Goal: Transaction & Acquisition: Purchase product/service

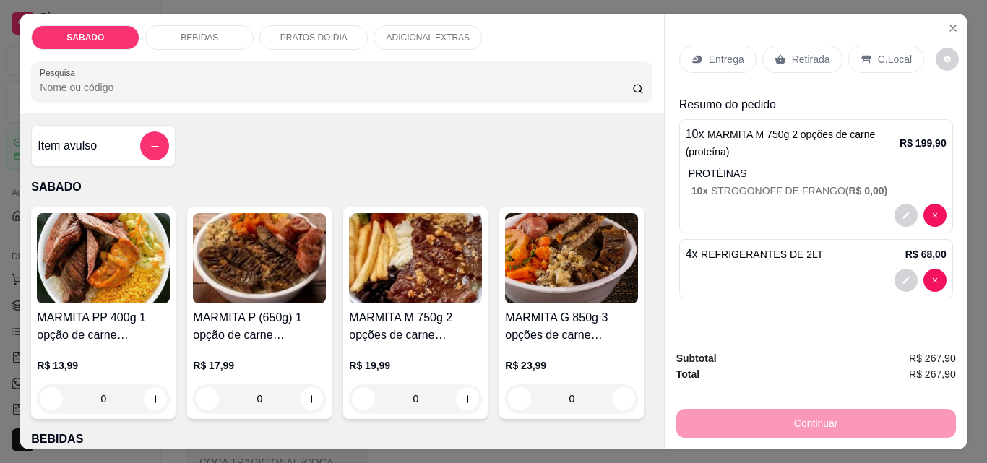
select select "ALL"
select select "0"
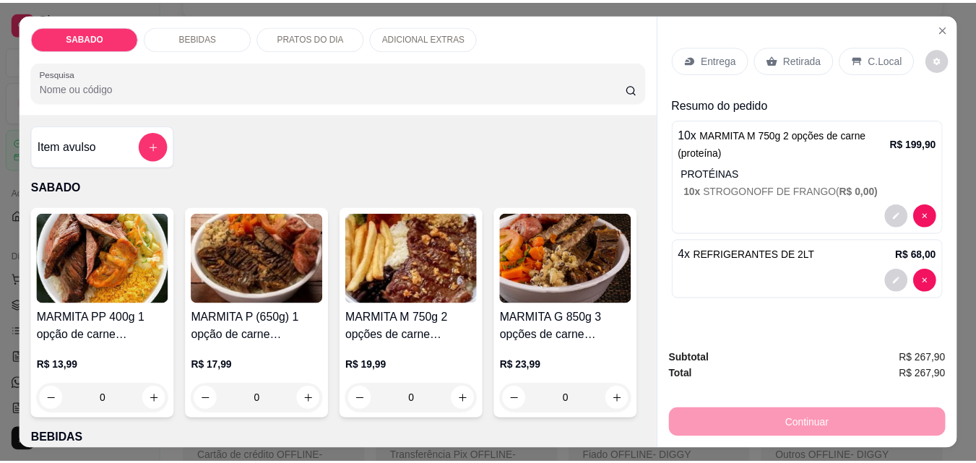
scroll to position [722, 0]
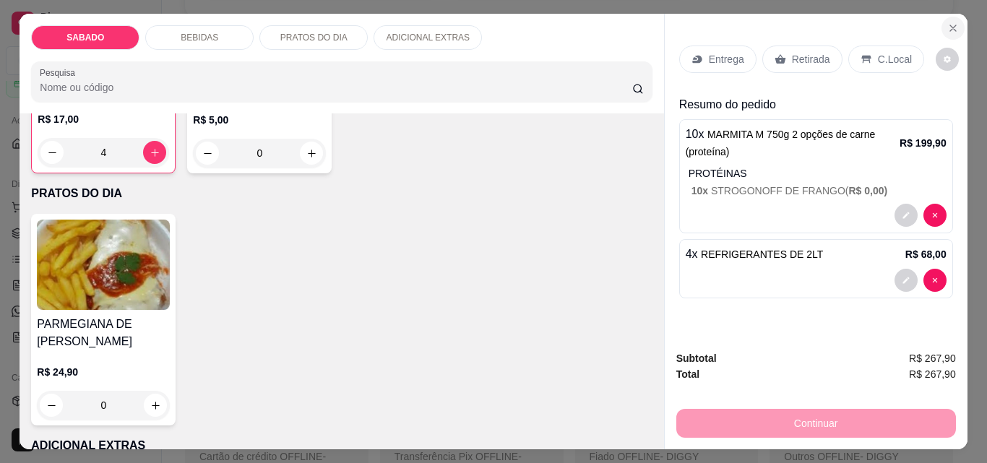
click at [947, 22] on icon "Close" at bounding box center [953, 28] width 12 height 12
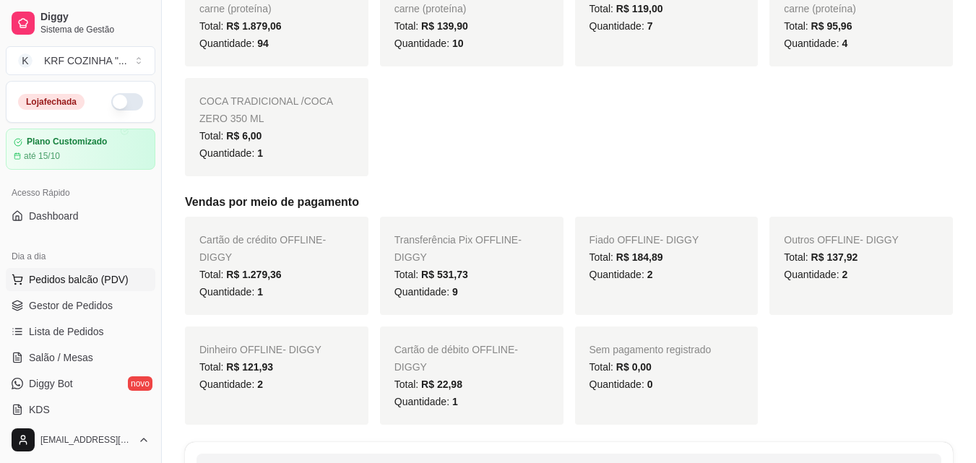
click at [62, 279] on span "Pedidos balcão (PDV)" at bounding box center [79, 279] width 100 height 14
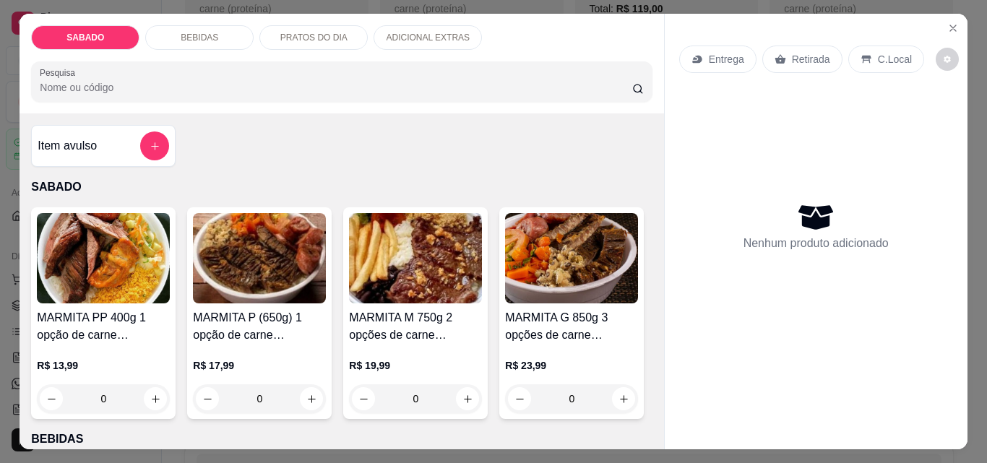
click at [428, 295] on img at bounding box center [415, 258] width 133 height 90
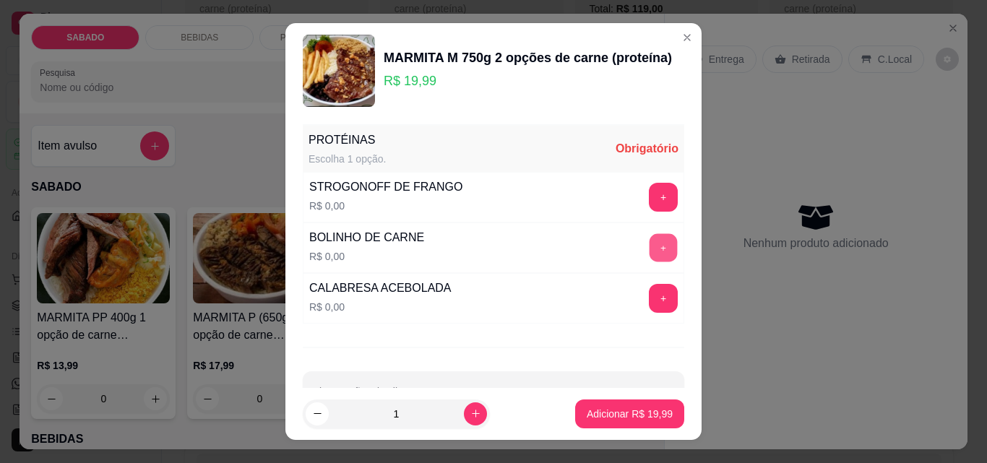
click at [649, 240] on button "+" at bounding box center [663, 248] width 28 height 28
click at [649, 191] on button "+" at bounding box center [663, 198] width 28 height 28
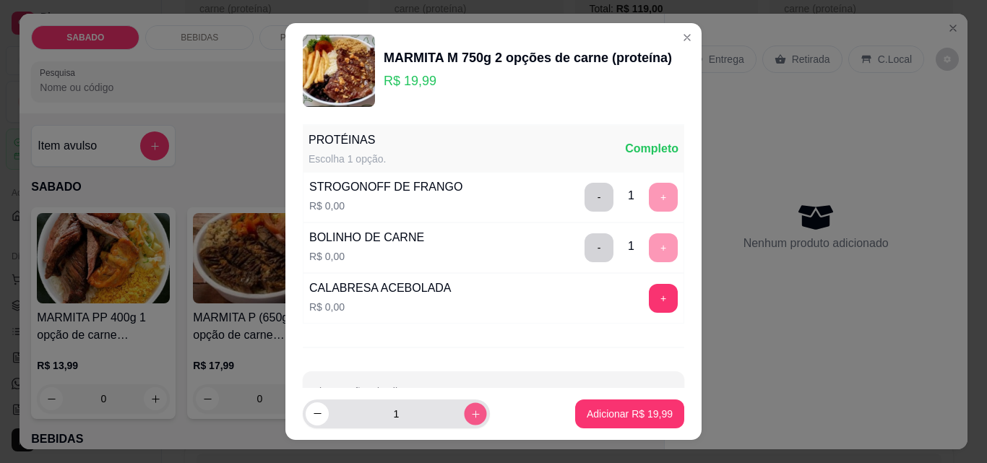
click at [470, 412] on icon "increase-product-quantity" at bounding box center [475, 414] width 11 height 11
click at [470, 415] on icon "increase-product-quantity" at bounding box center [475, 414] width 11 height 11
click at [464, 405] on button "increase-product-quantity" at bounding box center [475, 413] width 23 height 23
click at [464, 405] on button "increase-product-quantity" at bounding box center [475, 413] width 22 height 22
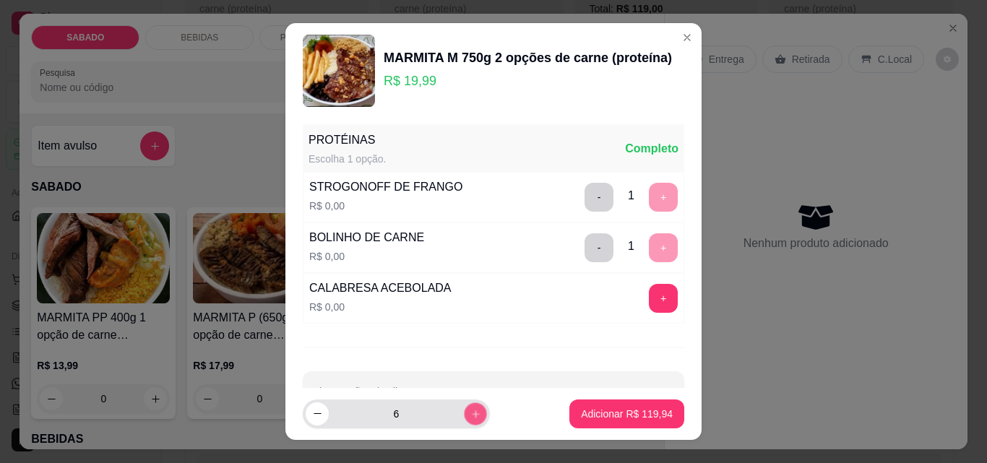
click at [464, 405] on button "increase-product-quantity" at bounding box center [475, 413] width 22 height 22
click at [464, 405] on button "increase-product-quantity" at bounding box center [475, 413] width 23 height 23
click at [464, 405] on button "increase-product-quantity" at bounding box center [475, 413] width 22 height 22
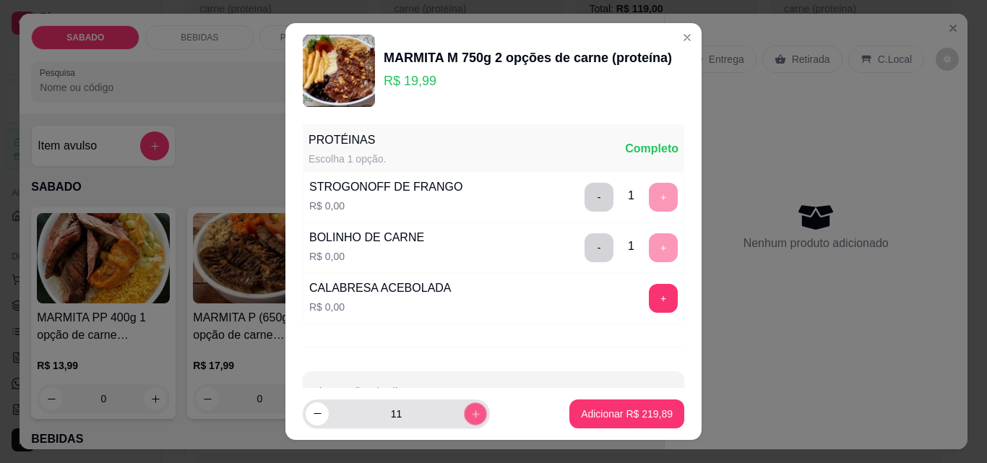
click at [462, 402] on div "11" at bounding box center [396, 414] width 181 height 29
click at [462, 402] on div "12" at bounding box center [396, 414] width 181 height 29
click at [462, 402] on div "13" at bounding box center [396, 414] width 181 height 29
click at [463, 405] on div "14" at bounding box center [396, 414] width 181 height 29
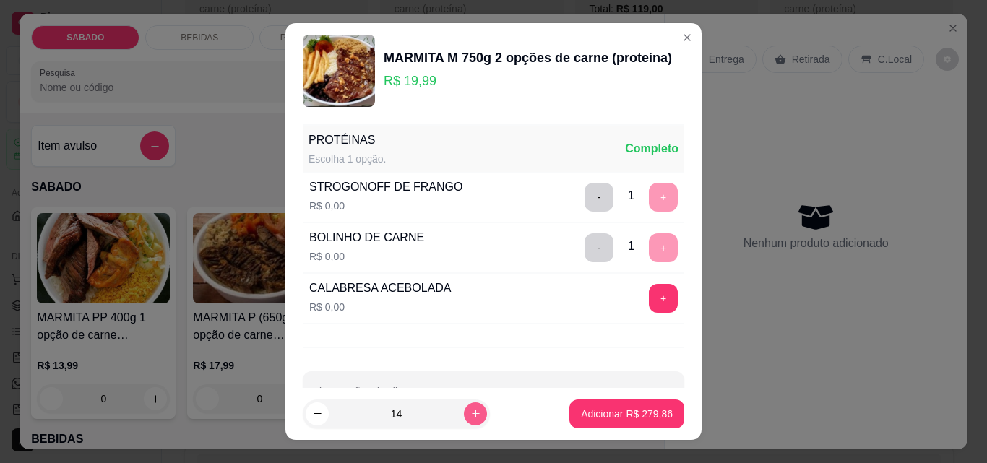
click at [470, 409] on icon "increase-product-quantity" at bounding box center [475, 413] width 11 height 11
click at [470, 411] on icon "increase-product-quantity" at bounding box center [475, 413] width 11 height 11
click at [470, 415] on icon "increase-product-quantity" at bounding box center [475, 413] width 11 height 11
click at [470, 415] on icon "increase-product-quantity" at bounding box center [475, 414] width 11 height 11
click at [470, 417] on icon "increase-product-quantity" at bounding box center [475, 414] width 11 height 11
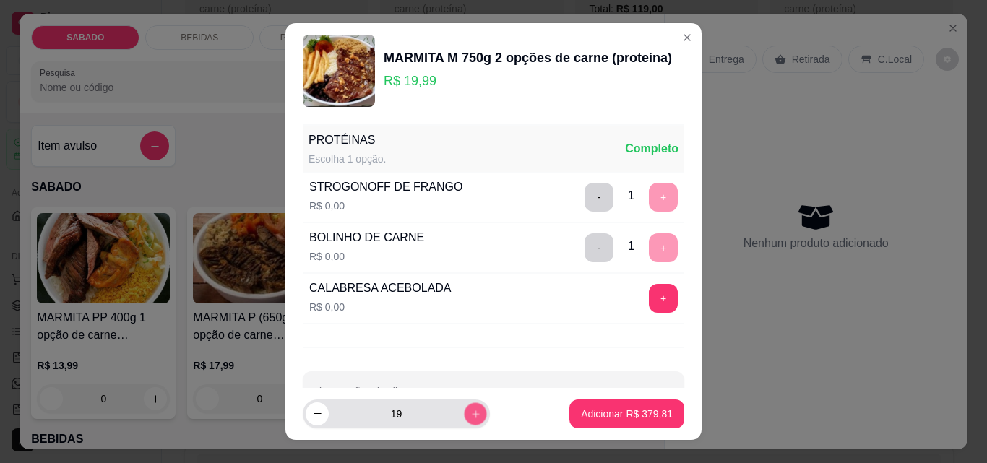
click at [470, 417] on icon "increase-product-quantity" at bounding box center [475, 414] width 11 height 11
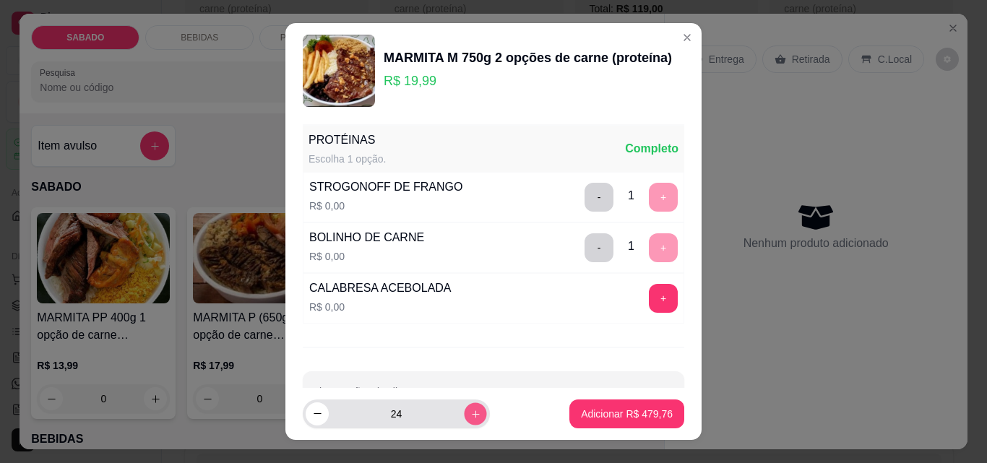
click at [470, 417] on icon "increase-product-quantity" at bounding box center [475, 414] width 11 height 11
click at [470, 417] on icon "increase-product-quantity" at bounding box center [475, 413] width 11 height 11
click at [470, 418] on icon "increase-product-quantity" at bounding box center [475, 413] width 11 height 11
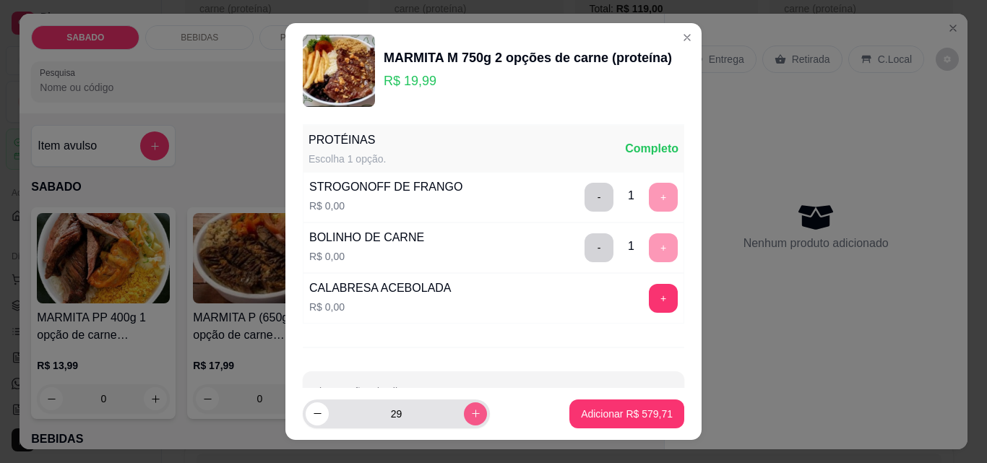
click at [470, 418] on icon "increase-product-quantity" at bounding box center [475, 413] width 11 height 11
click at [470, 418] on icon "increase-product-quantity" at bounding box center [475, 414] width 11 height 11
click at [470, 419] on icon "increase-product-quantity" at bounding box center [475, 414] width 11 height 11
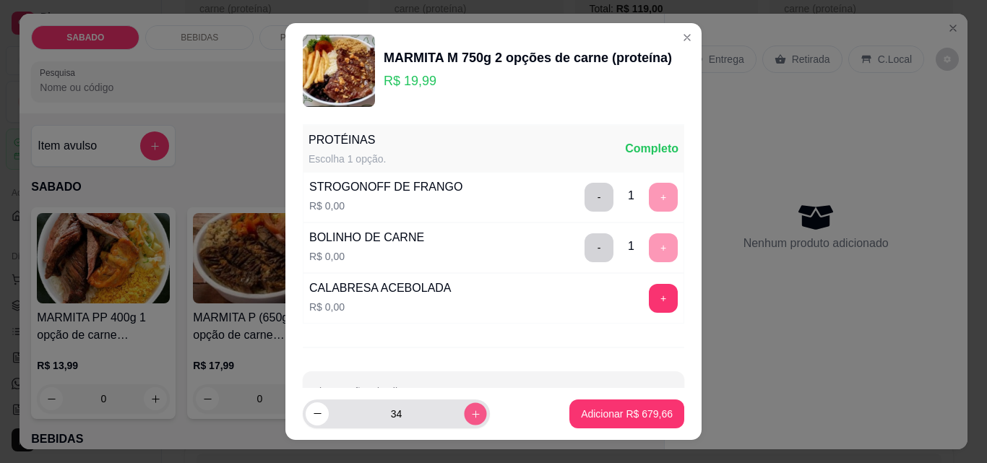
click at [470, 419] on icon "increase-product-quantity" at bounding box center [475, 414] width 11 height 11
click at [470, 418] on icon "increase-product-quantity" at bounding box center [475, 413] width 11 height 11
click at [470, 418] on icon "increase-product-quantity" at bounding box center [475, 414] width 11 height 11
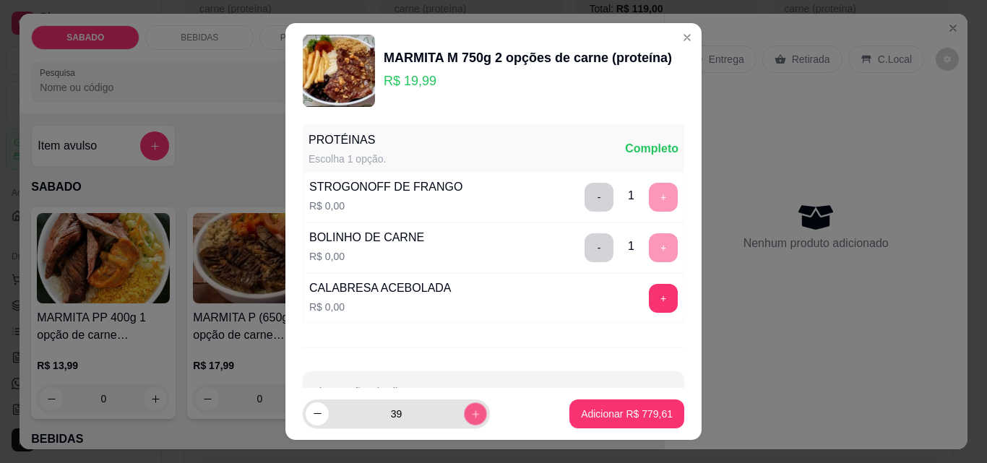
click at [470, 418] on icon "increase-product-quantity" at bounding box center [475, 414] width 11 height 11
click at [470, 417] on icon "increase-product-quantity" at bounding box center [475, 414] width 11 height 11
click at [470, 415] on icon "increase-product-quantity" at bounding box center [475, 414] width 11 height 11
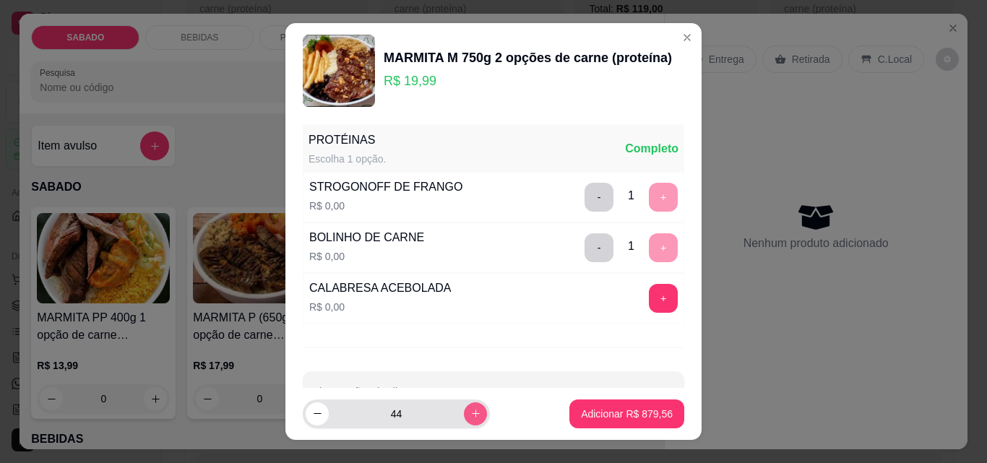
click at [470, 415] on icon "increase-product-quantity" at bounding box center [475, 413] width 11 height 11
click at [470, 415] on icon "increase-product-quantity" at bounding box center [475, 414] width 11 height 11
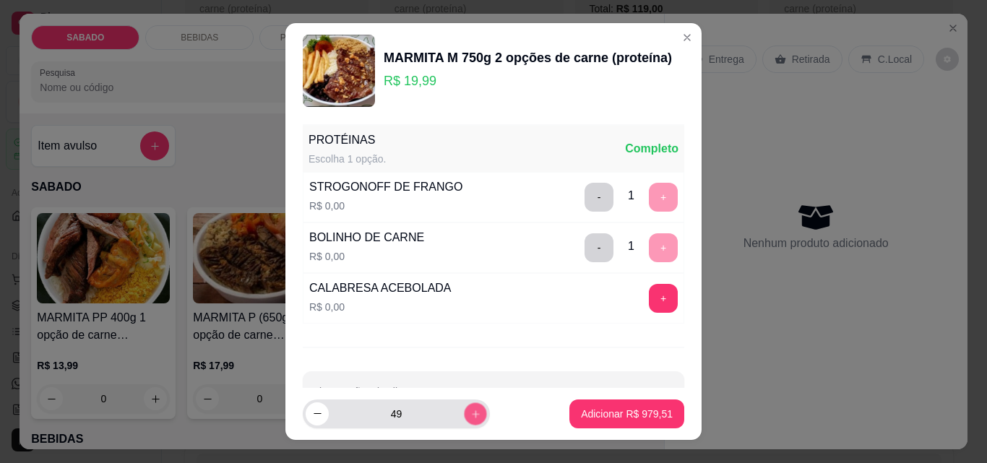
click at [470, 415] on icon "increase-product-quantity" at bounding box center [475, 414] width 11 height 11
click at [472, 414] on icon "increase-product-quantity" at bounding box center [475, 413] width 7 height 7
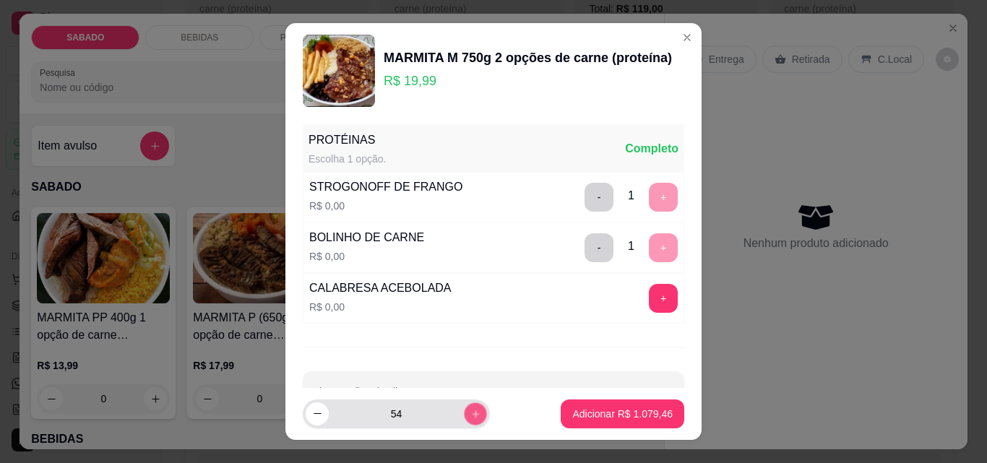
click at [472, 414] on icon "increase-product-quantity" at bounding box center [475, 413] width 7 height 7
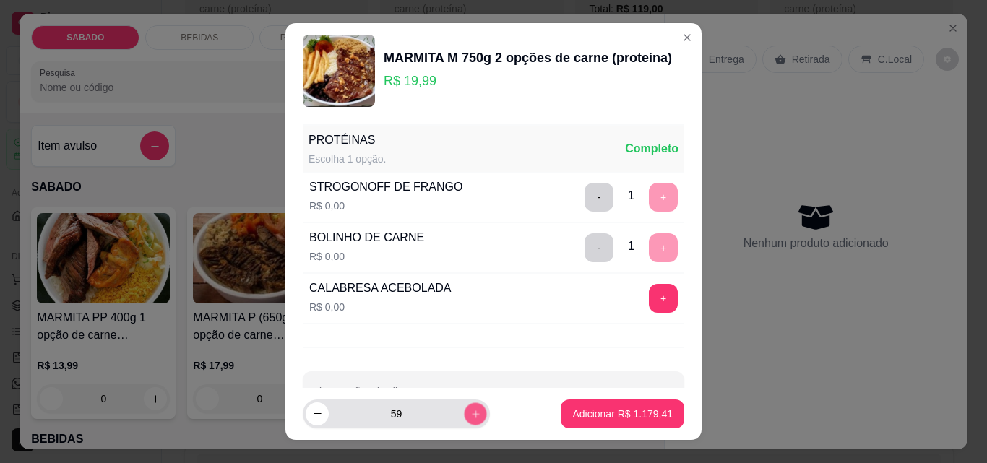
click at [472, 414] on icon "increase-product-quantity" at bounding box center [475, 413] width 7 height 7
click at [472, 414] on icon "increase-product-quantity" at bounding box center [476, 414] width 8 height 8
click at [470, 412] on icon "increase-product-quantity" at bounding box center [475, 414] width 11 height 11
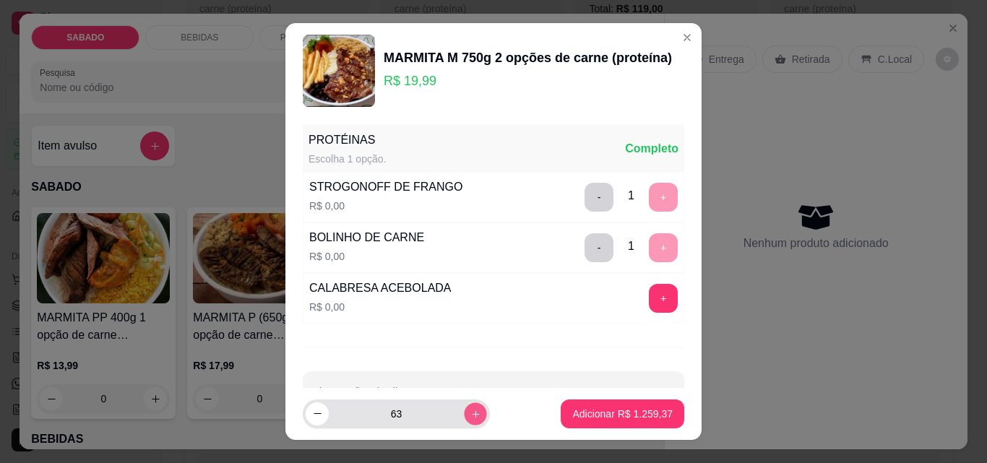
type input "64"
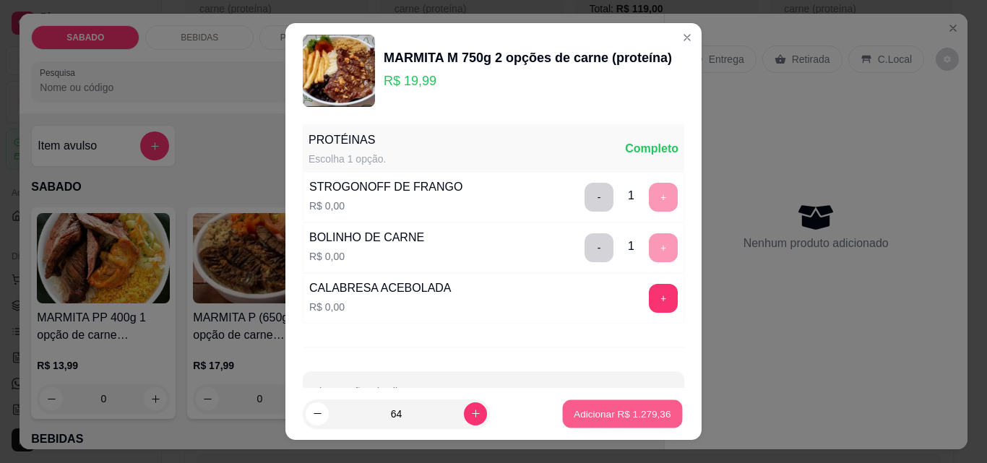
click at [574, 413] on p "Adicionar R$ 1.279,36" at bounding box center [622, 414] width 97 height 14
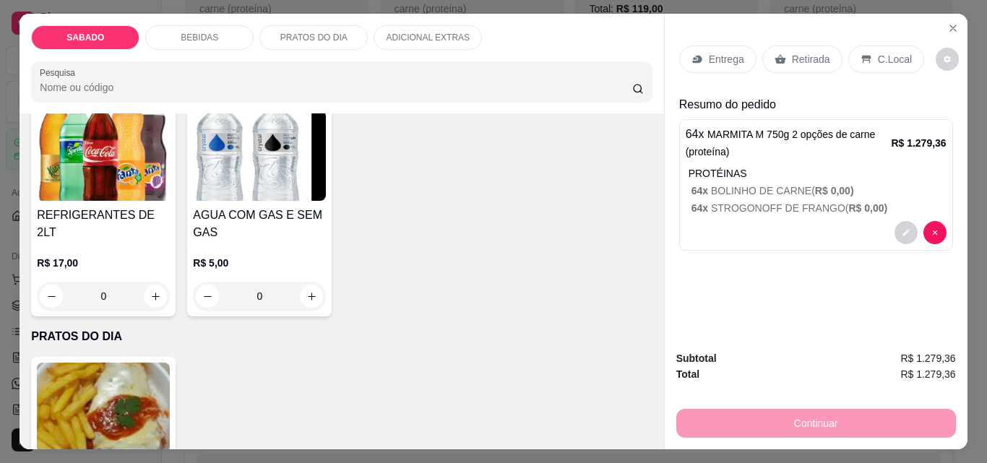
scroll to position [795, 0]
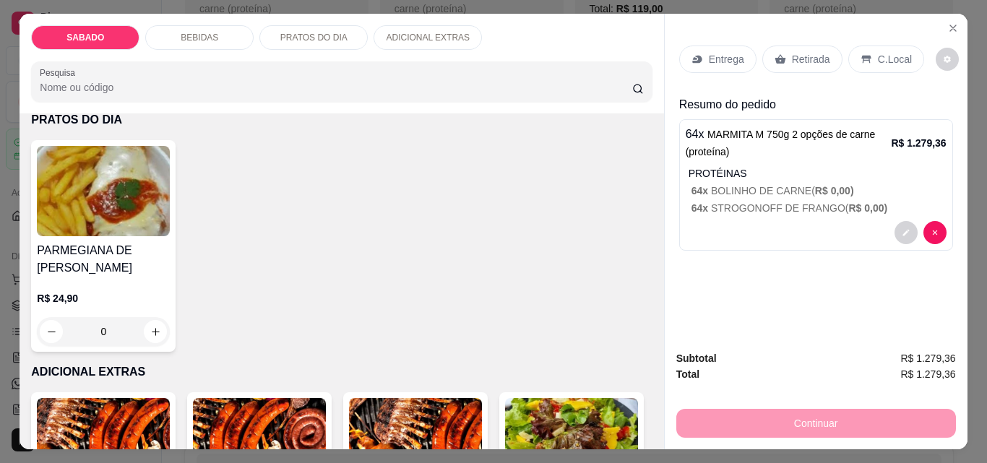
click at [170, 25] on h4 "REFRIGERANTES DE 2LT" at bounding box center [103, 7] width 133 height 35
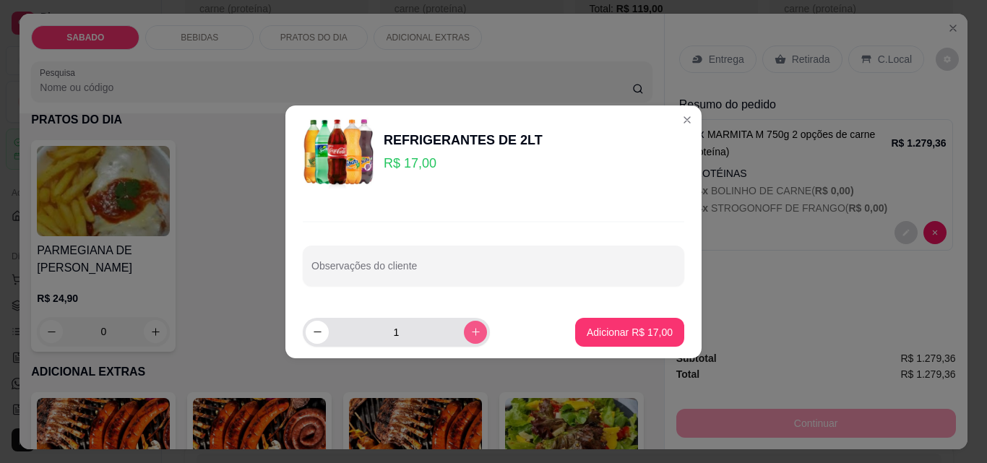
click at [470, 331] on icon "increase-product-quantity" at bounding box center [475, 332] width 11 height 11
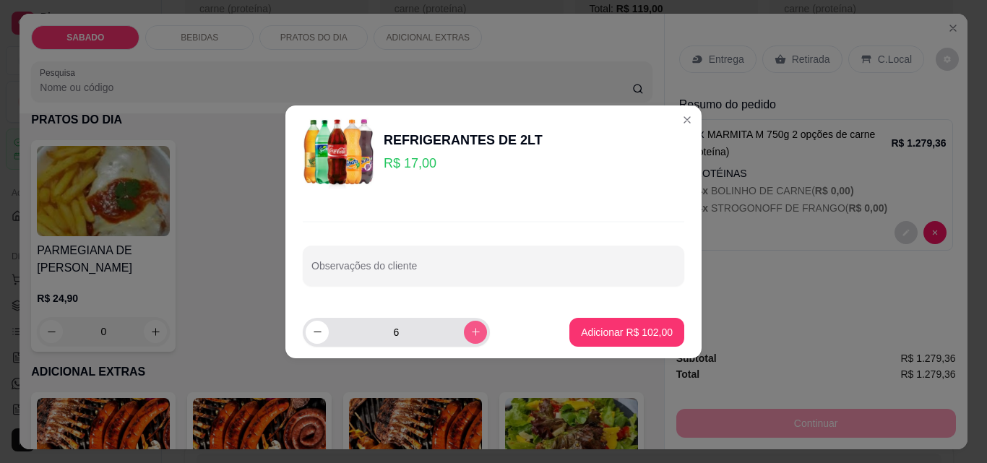
click at [470, 331] on icon "increase-product-quantity" at bounding box center [475, 332] width 11 height 11
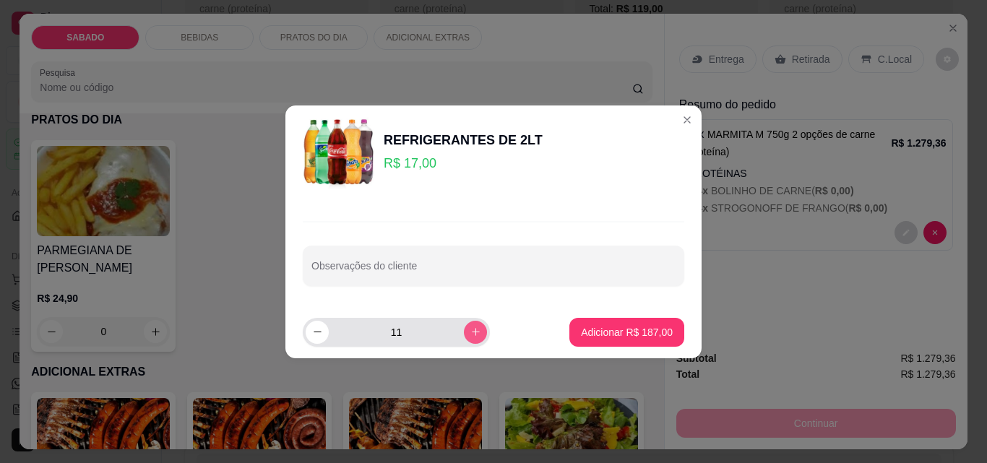
click at [470, 331] on icon "increase-product-quantity" at bounding box center [475, 332] width 11 height 11
click at [314, 336] on icon "decrease-product-quantity" at bounding box center [317, 332] width 11 height 11
type input "12"
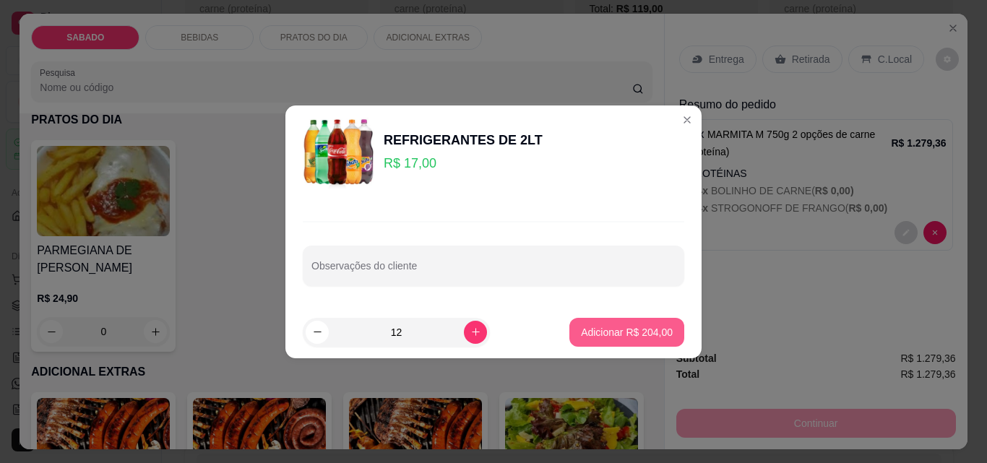
click at [616, 329] on p "Adicionar R$ 204,00" at bounding box center [627, 332] width 92 height 14
type input "12"
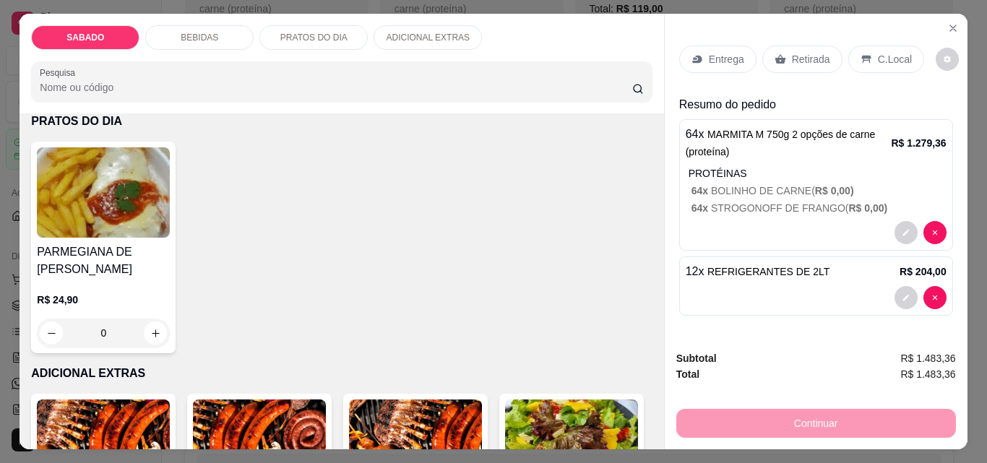
click at [709, 59] on p "Entrega" at bounding box center [726, 59] width 35 height 14
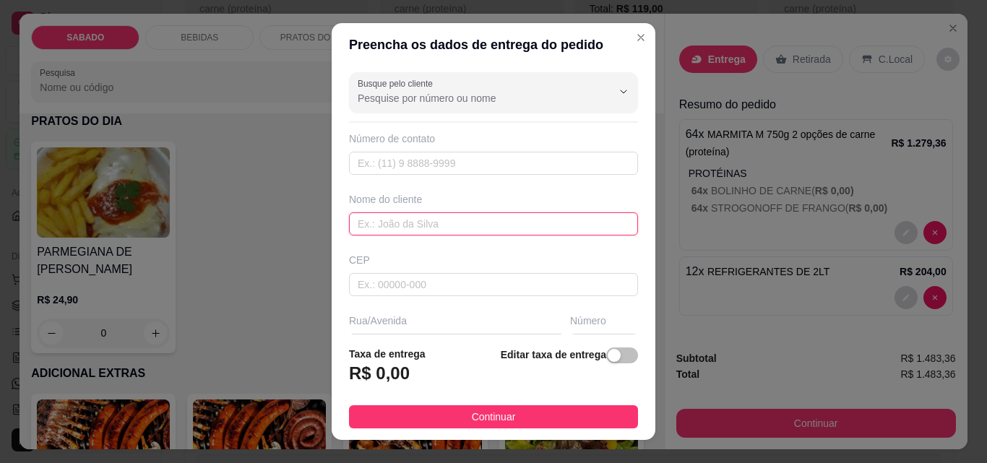
click at [472, 227] on input "text" at bounding box center [493, 223] width 289 height 23
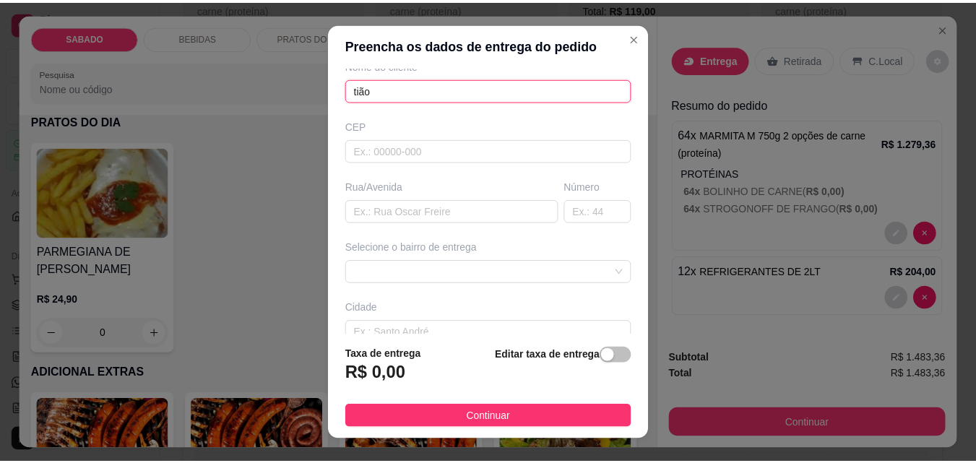
scroll to position [144, 0]
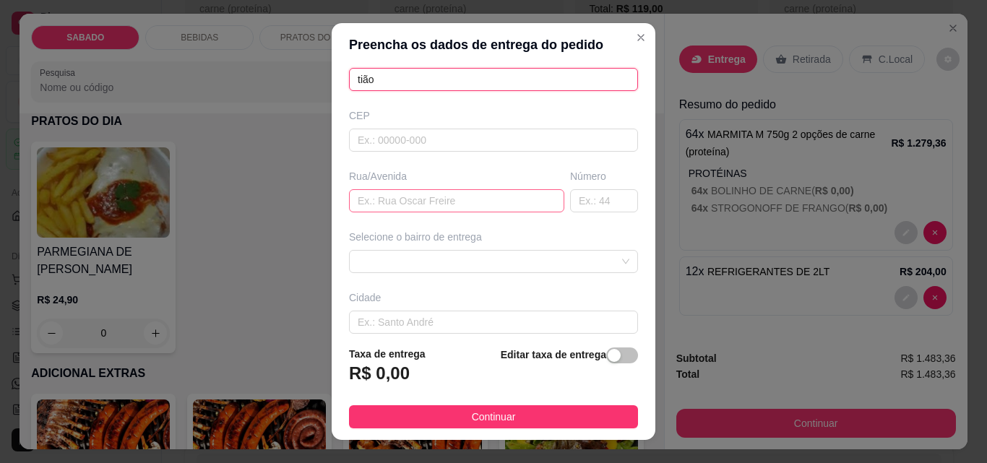
type input "tião"
click at [413, 200] on input "text" at bounding box center [456, 200] width 215 height 23
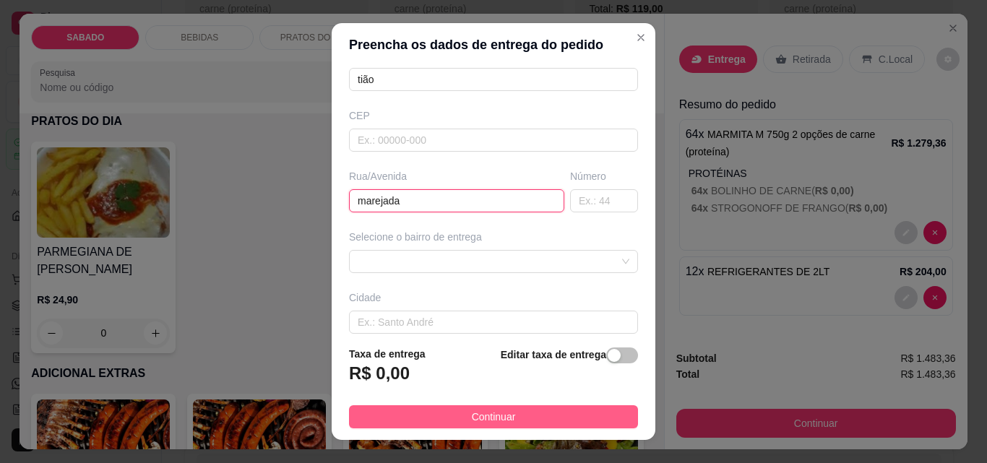
type input "marejada"
click at [514, 415] on button "Continuar" at bounding box center [493, 416] width 289 height 23
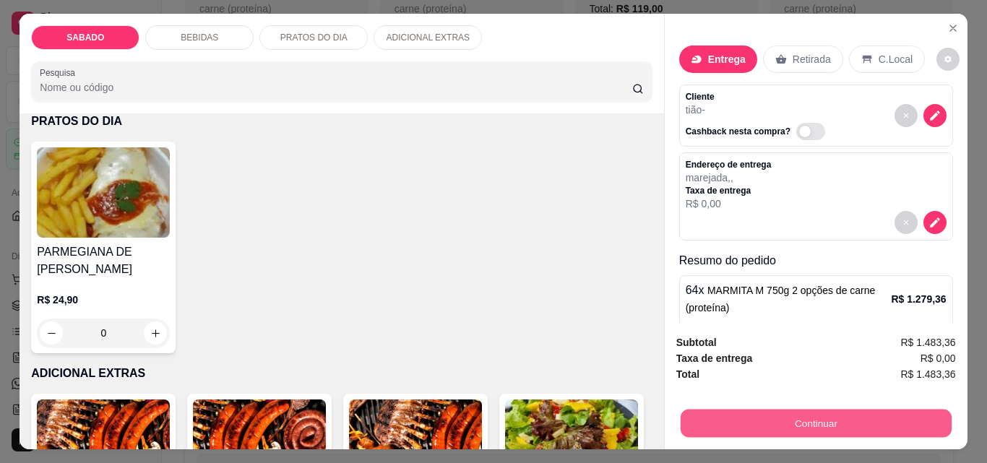
click at [872, 422] on button "Continuar" at bounding box center [815, 423] width 271 height 28
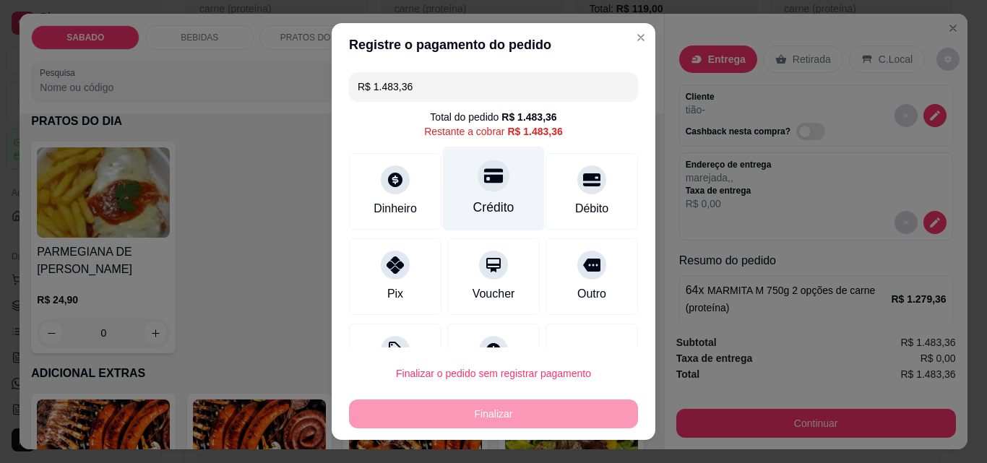
click at [484, 169] on icon at bounding box center [493, 176] width 19 height 14
type input "R$ 0,00"
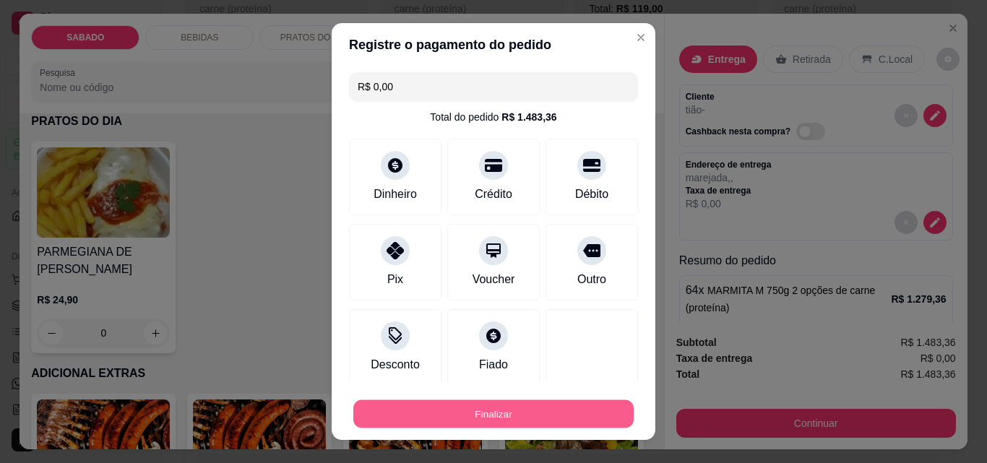
click at [515, 413] on button "Finalizar" at bounding box center [493, 414] width 280 height 28
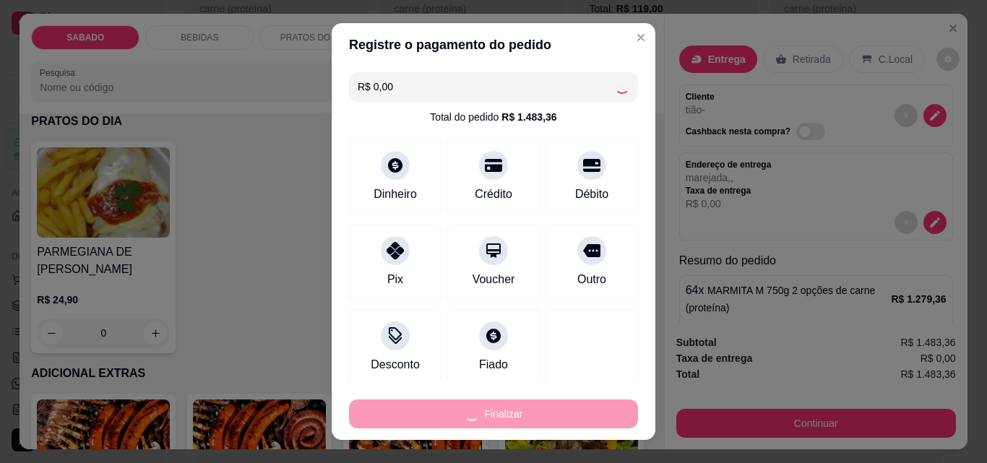
type input "0"
type input "-R$ 1.483,36"
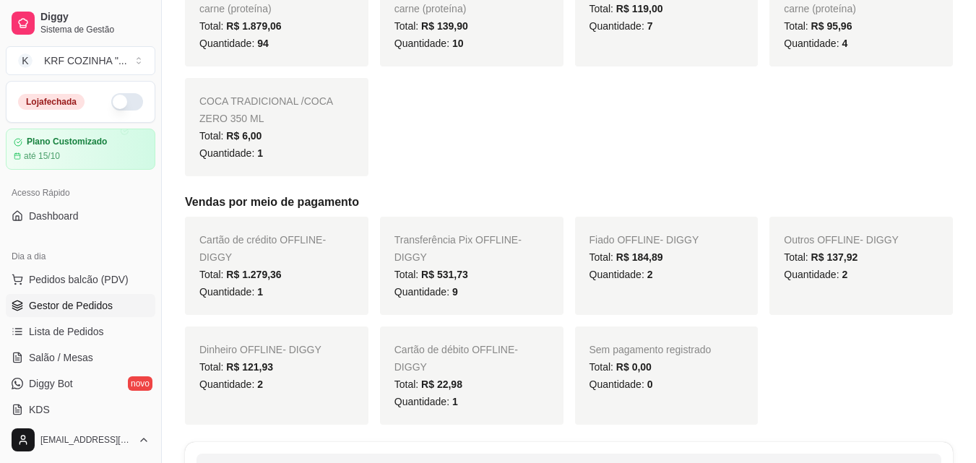
click at [85, 300] on span "Gestor de Pedidos" at bounding box center [71, 305] width 84 height 14
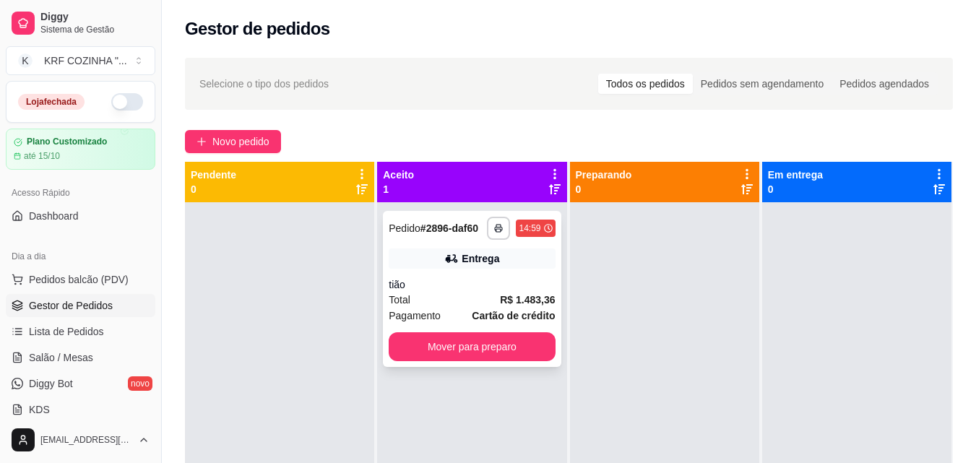
click at [479, 275] on div "**********" at bounding box center [472, 289] width 178 height 156
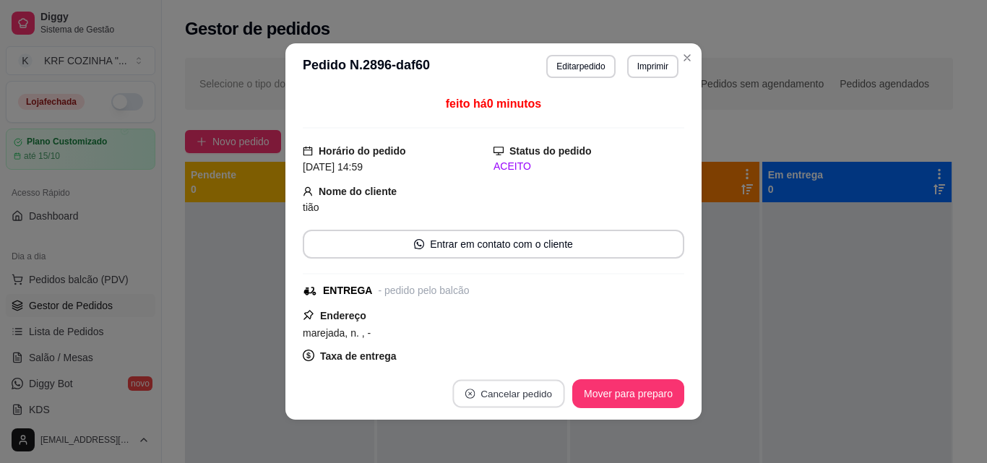
click at [525, 397] on button "Cancelar pedido" at bounding box center [508, 394] width 112 height 28
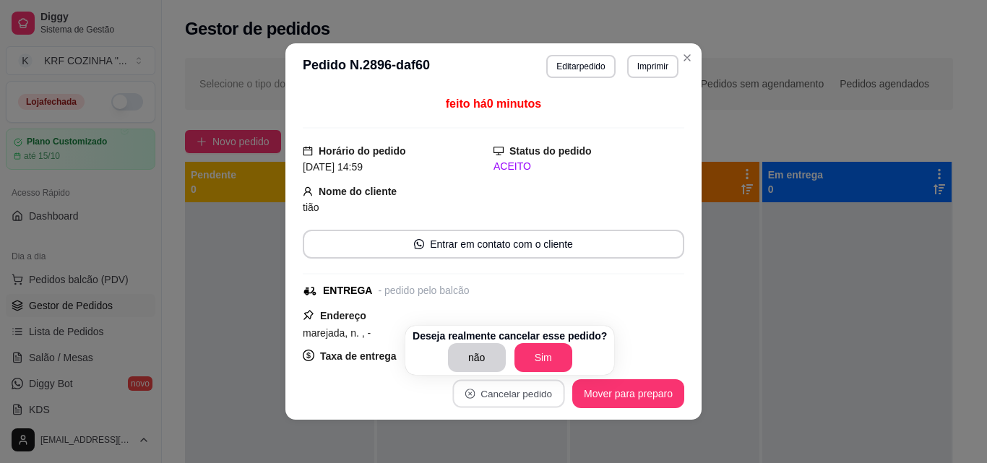
click at [591, 113] on div "feito há 0 minutos Horário do pedido [DATE] 14:59 Status do pedido ACEITO Nome …" at bounding box center [493, 228] width 381 height 267
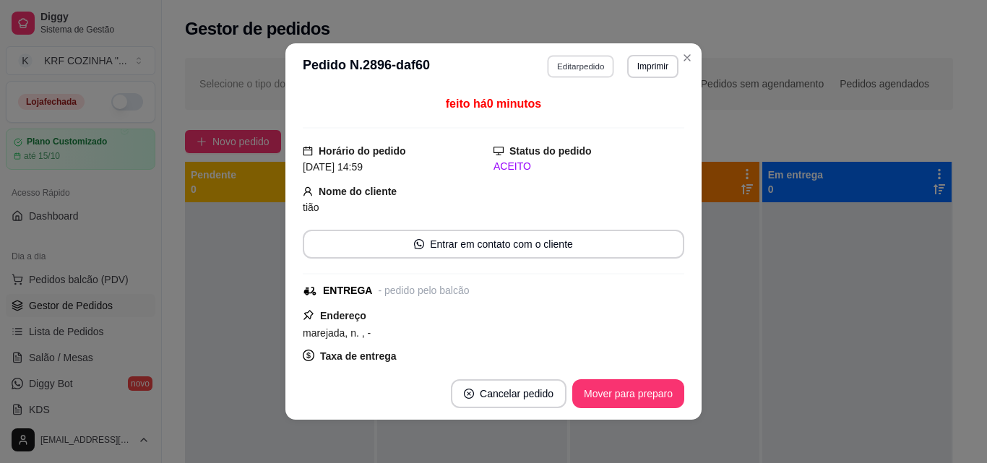
click at [574, 65] on button "Editar pedido" at bounding box center [581, 66] width 67 height 22
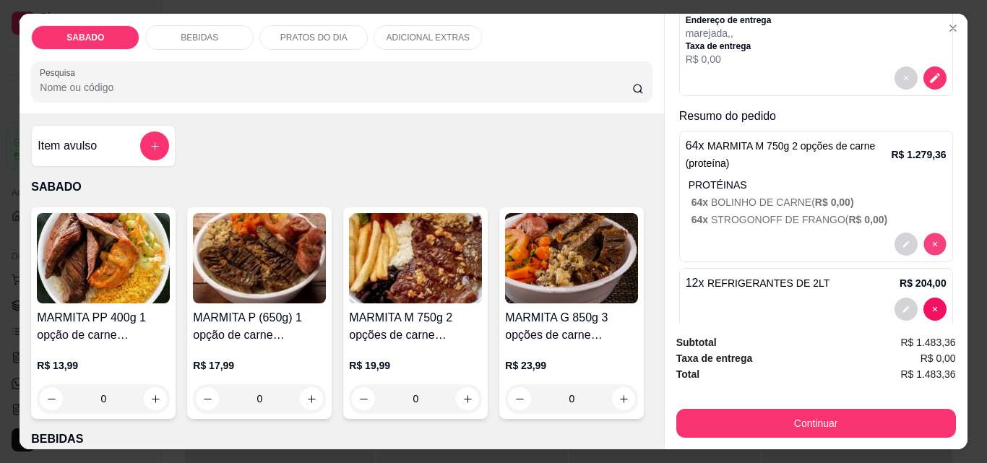
scroll to position [32, 0]
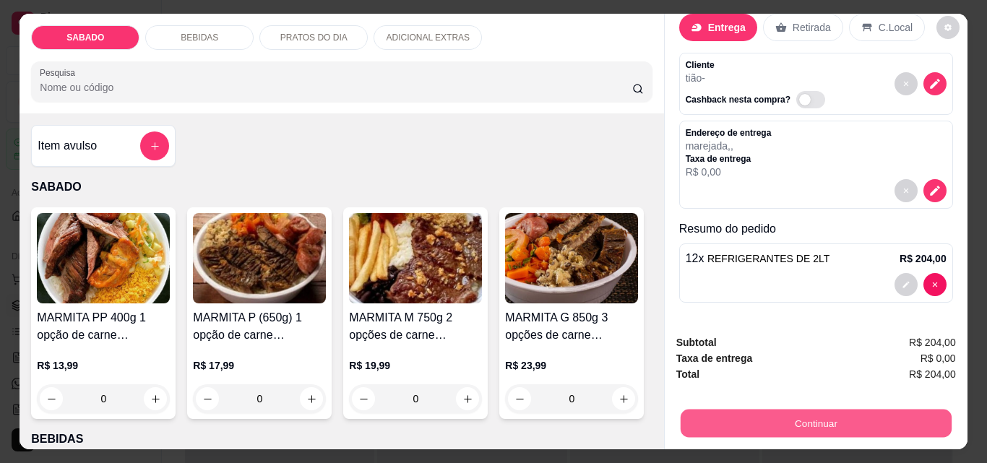
click at [821, 421] on button "Continuar" at bounding box center [815, 423] width 271 height 28
click at [806, 413] on button "Continuar" at bounding box center [815, 423] width 271 height 28
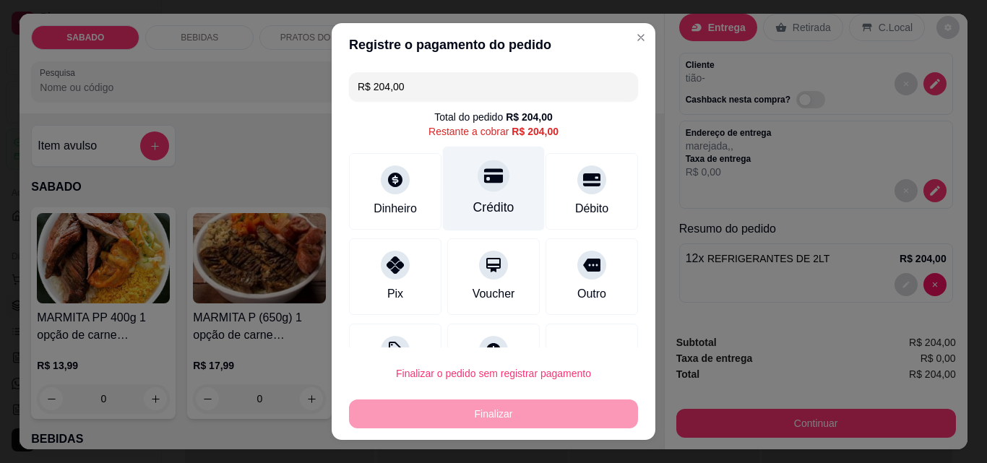
click at [478, 185] on div at bounding box center [494, 176] width 32 height 32
type input "R$ 0,00"
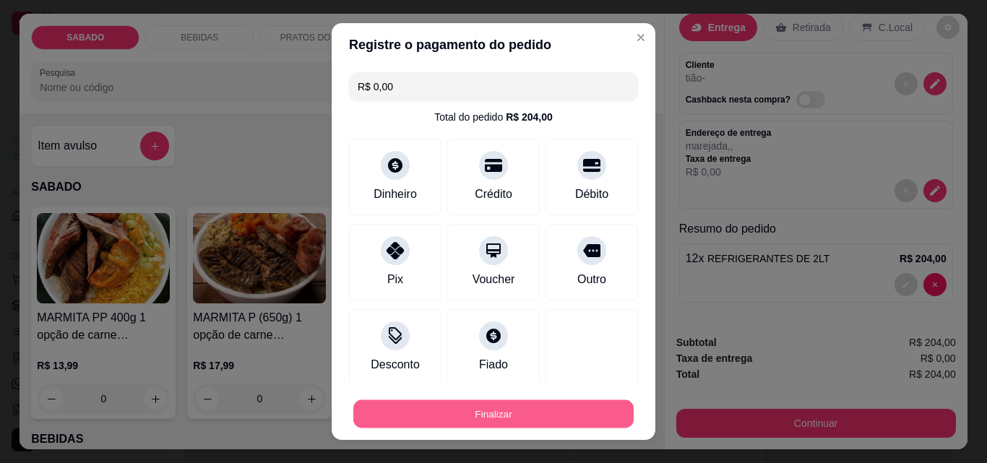
click at [485, 408] on button "Finalizar" at bounding box center [493, 414] width 280 height 28
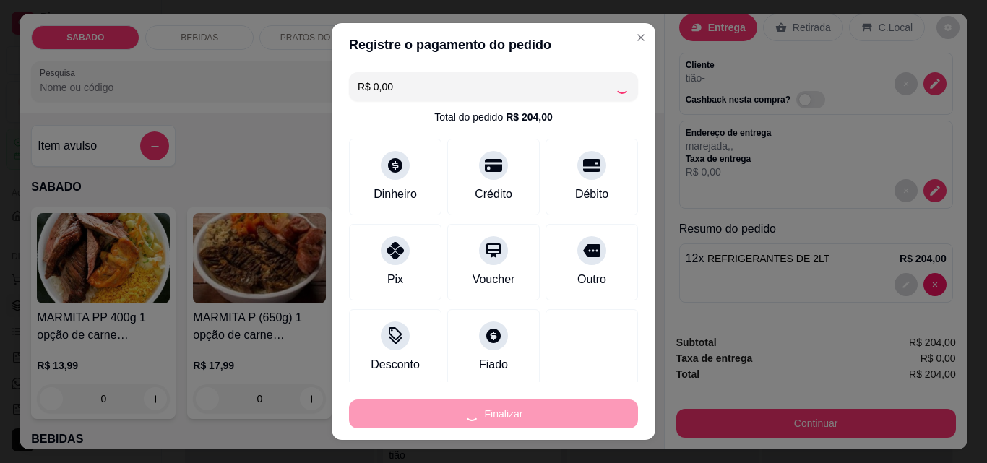
type input "0"
type input "-R$ 204,00"
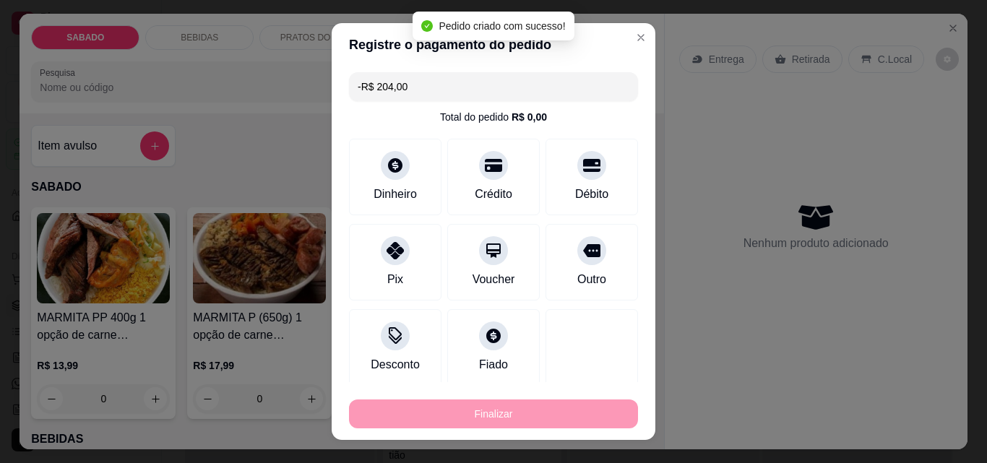
scroll to position [0, 0]
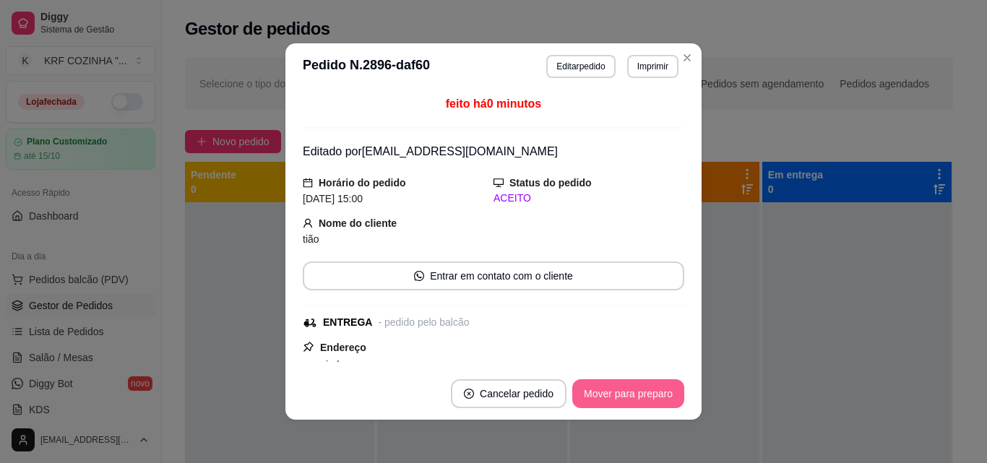
click at [638, 394] on button "Mover para preparo" at bounding box center [628, 393] width 112 height 29
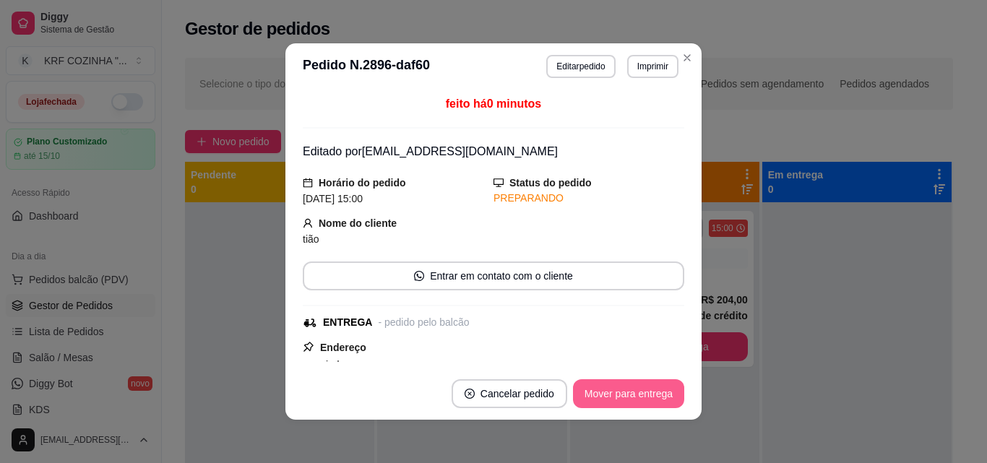
click at [639, 394] on button "Mover para entrega" at bounding box center [628, 393] width 111 height 29
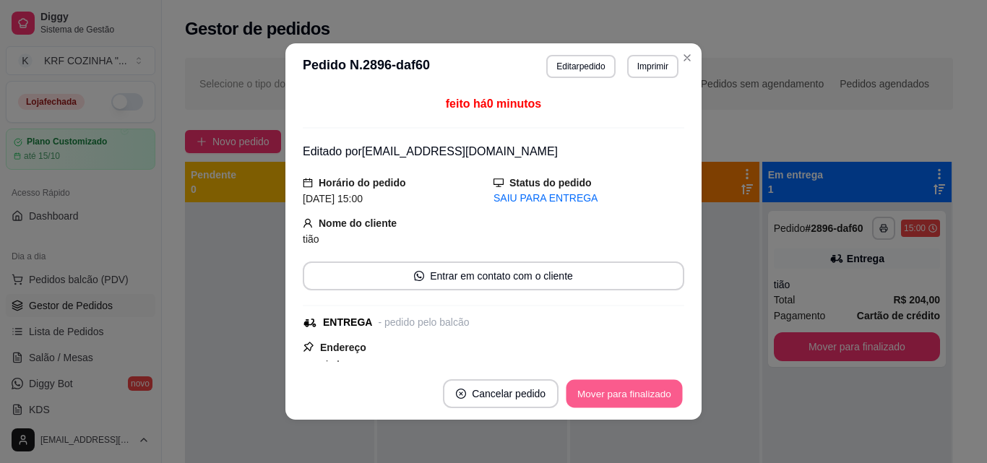
click at [639, 394] on button "Mover para finalizado" at bounding box center [624, 394] width 116 height 28
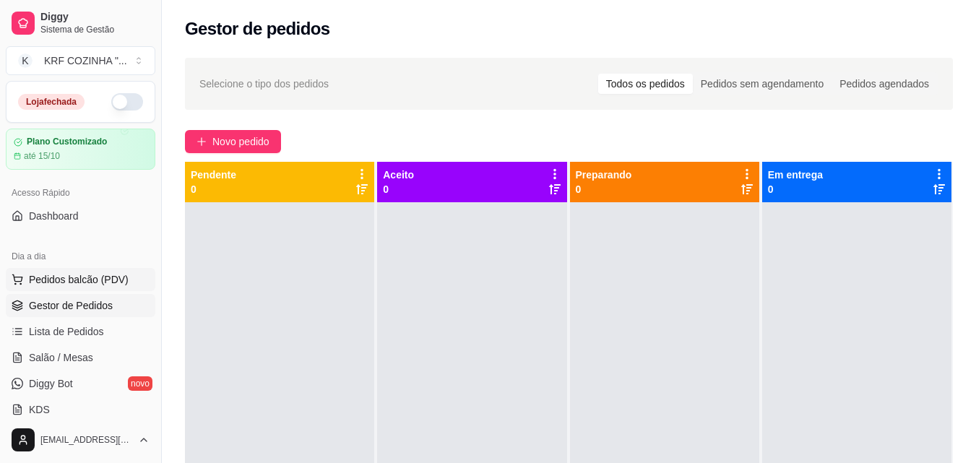
click at [79, 278] on span "Pedidos balcão (PDV)" at bounding box center [79, 279] width 100 height 14
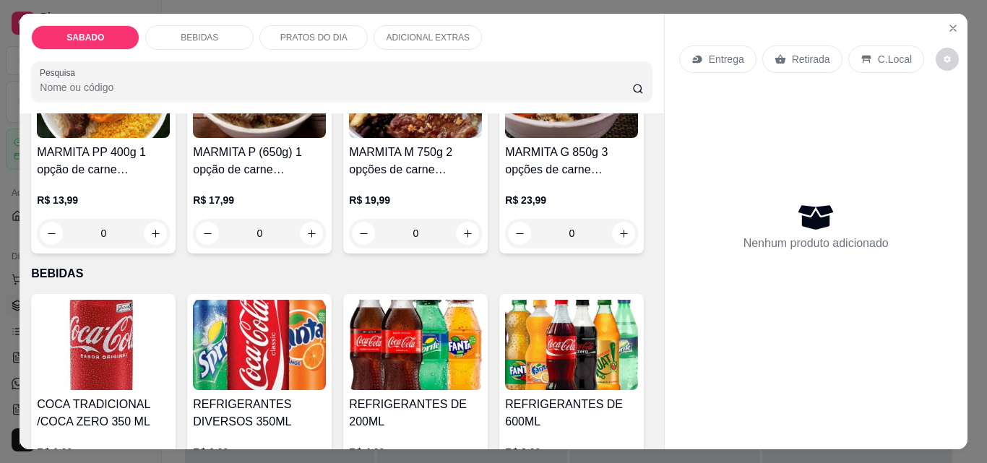
scroll to position [72, 0]
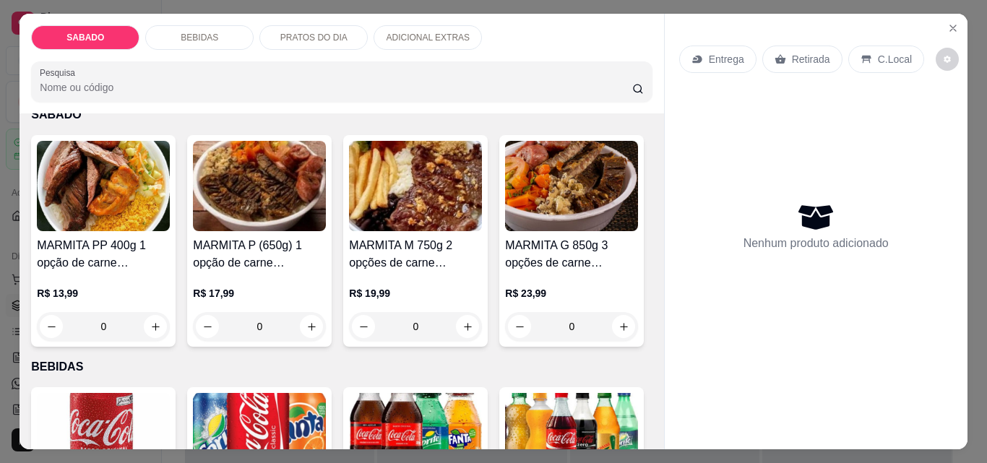
click at [459, 324] on div "0" at bounding box center [415, 326] width 133 height 29
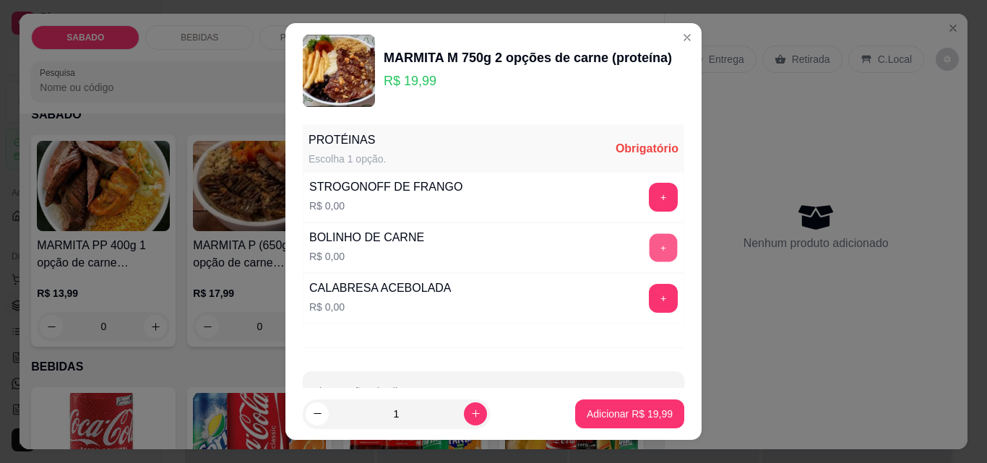
click at [649, 242] on button "+" at bounding box center [663, 248] width 28 height 28
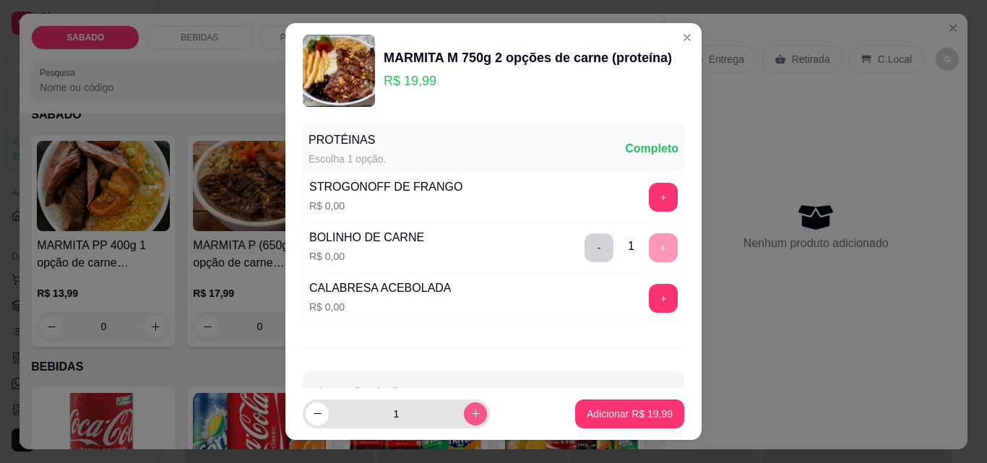
click at [470, 419] on icon "increase-product-quantity" at bounding box center [475, 413] width 11 height 11
click at [470, 418] on icon "increase-product-quantity" at bounding box center [475, 413] width 11 height 11
click at [470, 416] on icon "increase-product-quantity" at bounding box center [475, 413] width 11 height 11
click at [470, 413] on icon "increase-product-quantity" at bounding box center [475, 413] width 11 height 11
click at [470, 412] on icon "increase-product-quantity" at bounding box center [475, 413] width 11 height 11
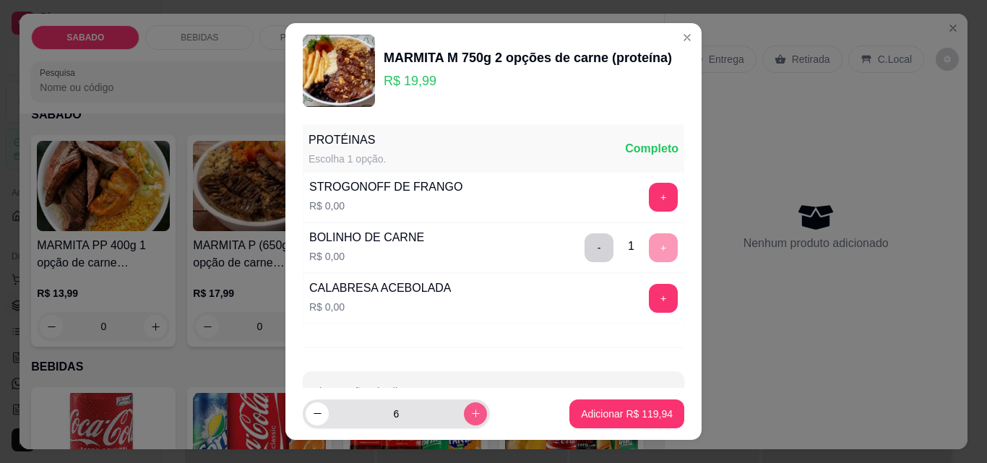
click at [470, 412] on icon "increase-product-quantity" at bounding box center [475, 413] width 11 height 11
click at [470, 412] on icon "increase-product-quantity" at bounding box center [475, 414] width 11 height 11
click at [470, 412] on icon "increase-product-quantity" at bounding box center [475, 413] width 11 height 11
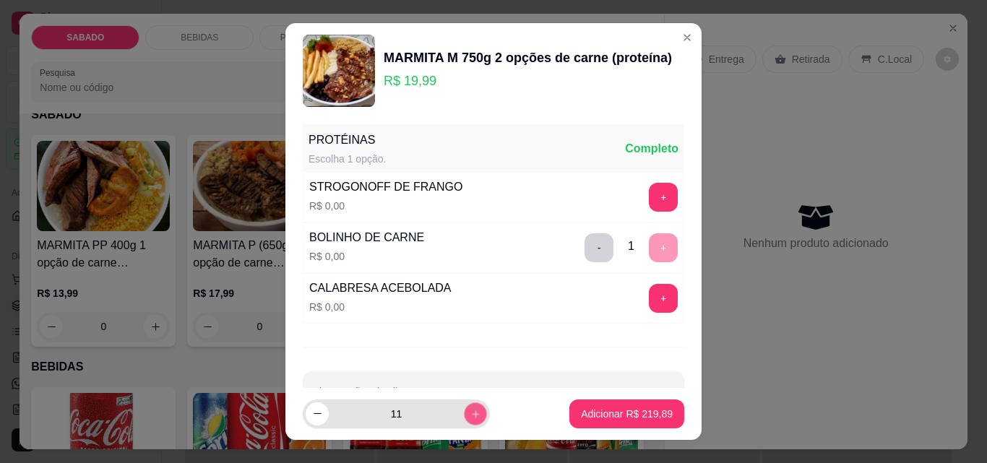
click at [470, 412] on icon "increase-product-quantity" at bounding box center [475, 414] width 11 height 11
click at [470, 412] on icon "increase-product-quantity" at bounding box center [475, 413] width 11 height 11
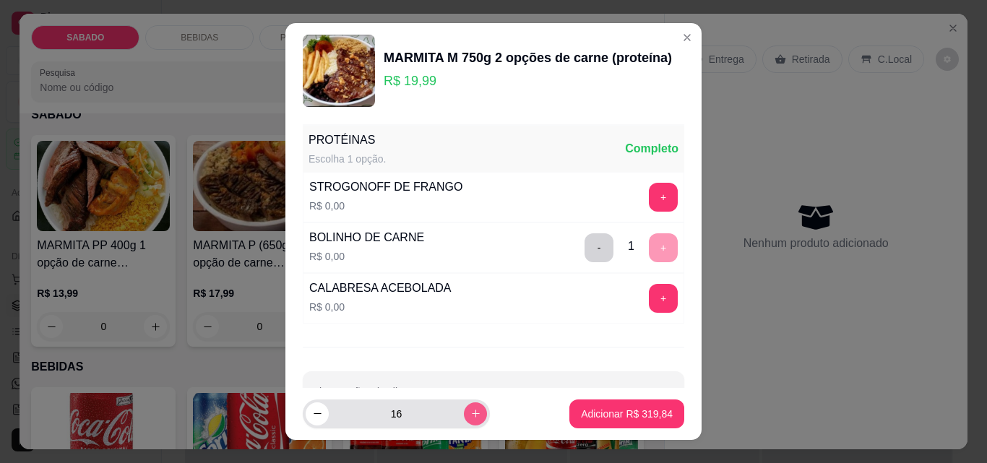
click at [470, 412] on icon "increase-product-quantity" at bounding box center [475, 413] width 11 height 11
click at [470, 412] on icon "increase-product-quantity" at bounding box center [475, 414] width 11 height 11
click at [470, 412] on icon "increase-product-quantity" at bounding box center [475, 413] width 11 height 11
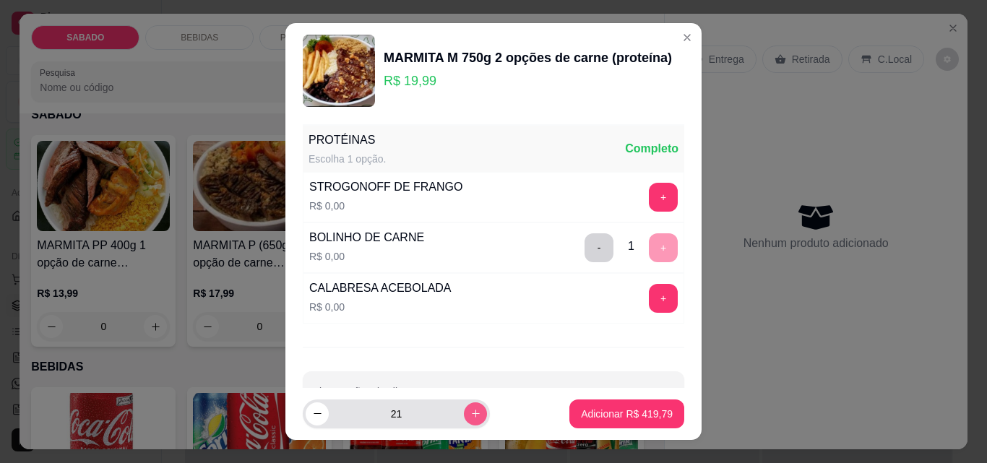
click at [465, 412] on button "increase-product-quantity" at bounding box center [475, 413] width 23 height 23
click at [465, 412] on button "increase-product-quantity" at bounding box center [475, 413] width 22 height 22
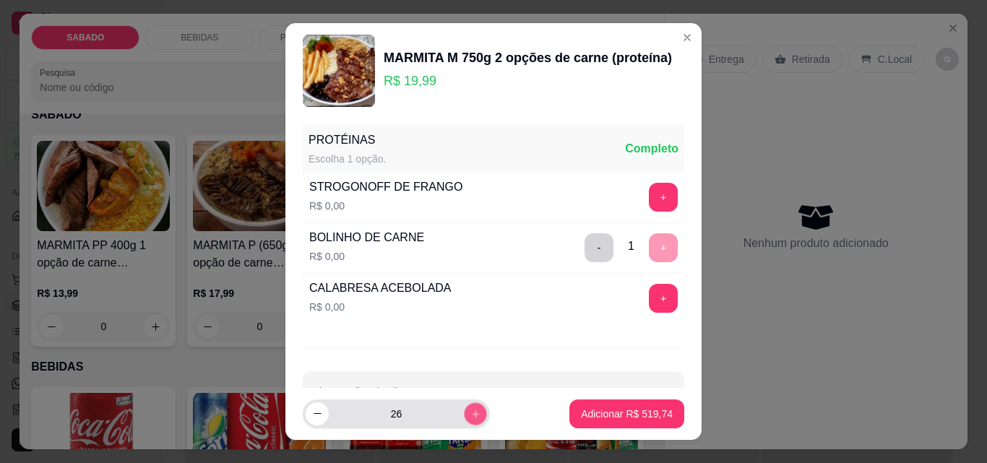
click at [465, 412] on button "increase-product-quantity" at bounding box center [475, 413] width 22 height 22
click at [465, 412] on button "increase-product-quantity" at bounding box center [475, 413] width 23 height 23
click at [465, 412] on button "increase-product-quantity" at bounding box center [475, 413] width 22 height 22
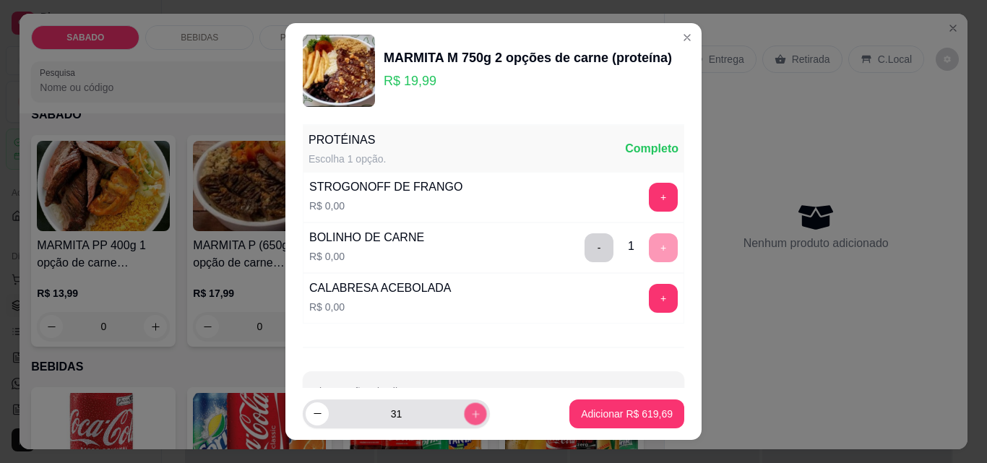
click at [465, 412] on button "increase-product-quantity" at bounding box center [475, 413] width 22 height 22
click at [465, 411] on button "increase-product-quantity" at bounding box center [475, 413] width 23 height 23
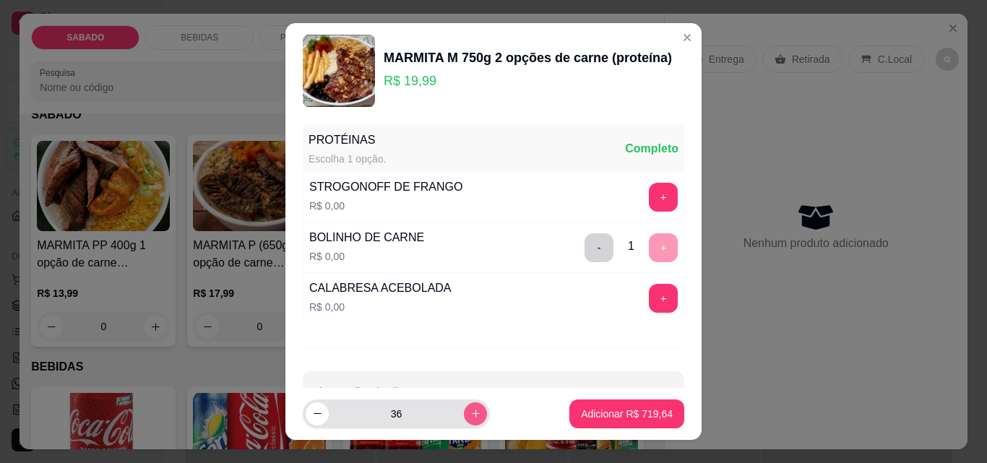
click at [465, 411] on button "increase-product-quantity" at bounding box center [475, 413] width 23 height 23
click at [465, 411] on button "increase-product-quantity" at bounding box center [475, 413] width 22 height 22
click at [465, 410] on button "increase-product-quantity" at bounding box center [475, 413] width 22 height 22
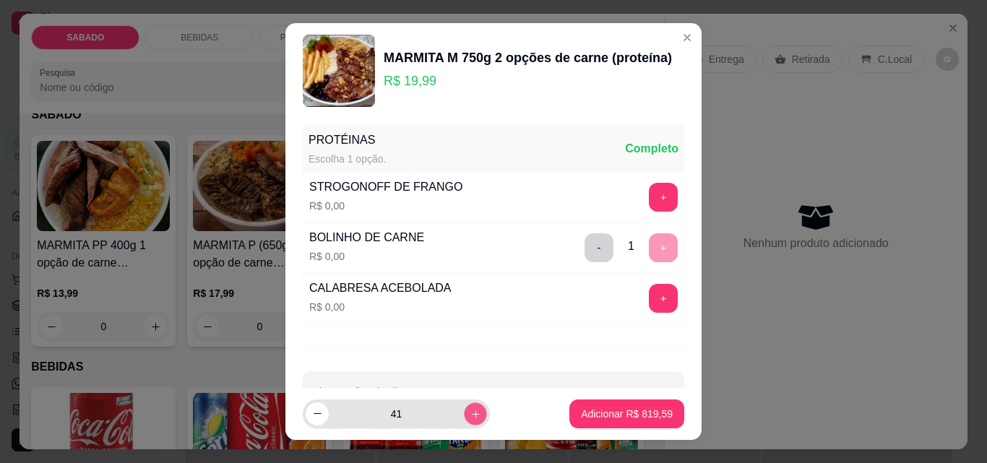
click at [465, 410] on button "increase-product-quantity" at bounding box center [475, 413] width 22 height 22
click at [465, 410] on button "increase-product-quantity" at bounding box center [475, 413] width 23 height 23
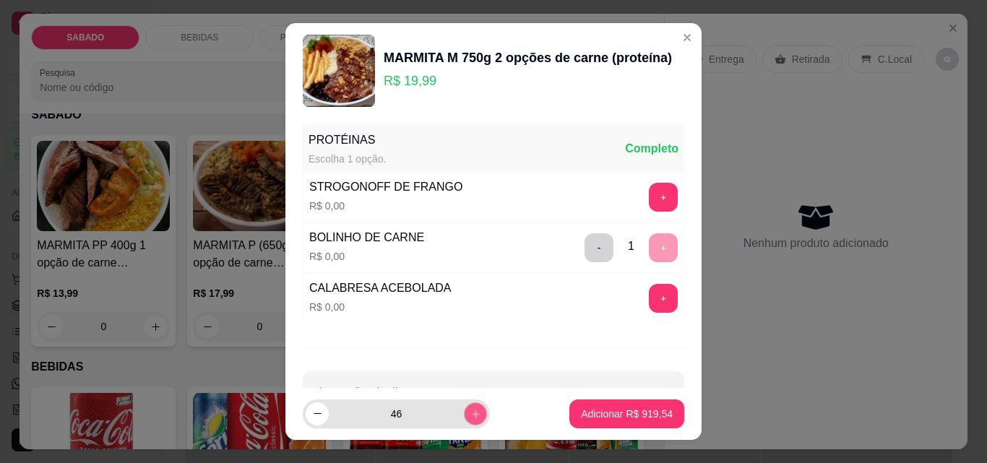
click at [465, 410] on button "increase-product-quantity" at bounding box center [475, 413] width 22 height 22
click at [465, 407] on button "increase-product-quantity" at bounding box center [475, 413] width 22 height 22
click at [465, 406] on button "increase-product-quantity" at bounding box center [475, 413] width 22 height 22
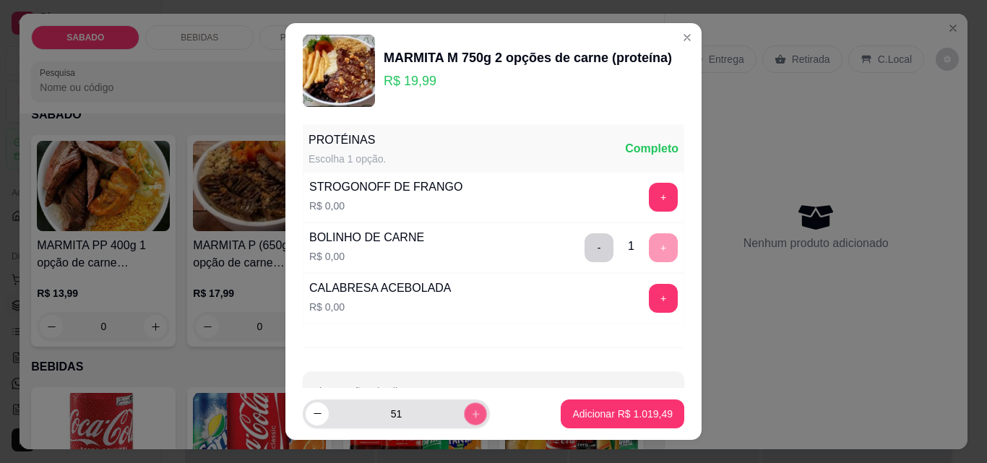
click at [465, 406] on button "increase-product-quantity" at bounding box center [475, 413] width 22 height 22
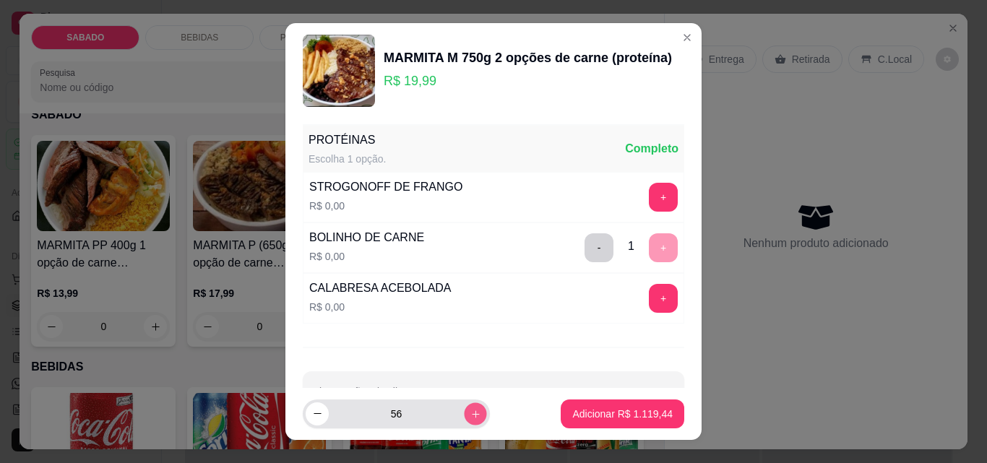
click at [465, 406] on button "increase-product-quantity" at bounding box center [475, 413] width 22 height 22
click at [465, 406] on button "increase-product-quantity" at bounding box center [475, 413] width 23 height 23
click at [465, 405] on button "increase-product-quantity" at bounding box center [475, 413] width 22 height 22
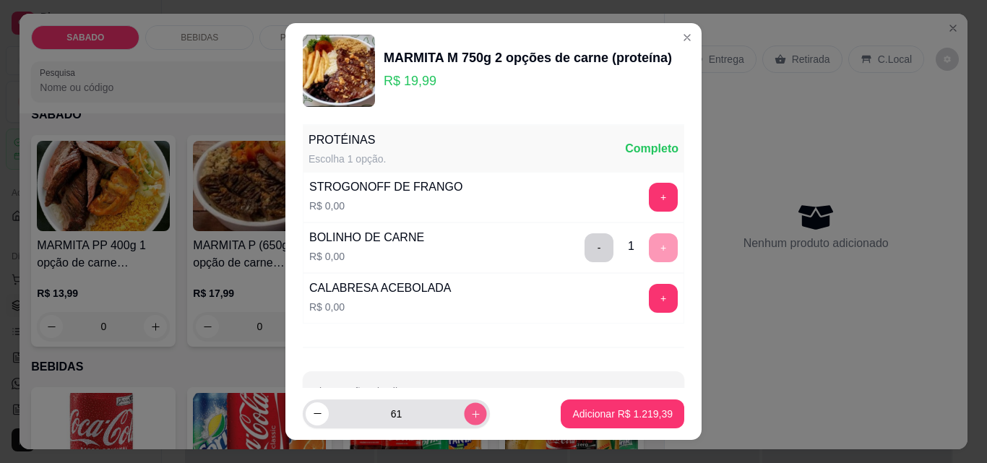
click at [470, 413] on icon "increase-product-quantity" at bounding box center [475, 414] width 11 height 11
click at [470, 413] on icon "increase-product-quantity" at bounding box center [475, 413] width 11 height 11
type input "64"
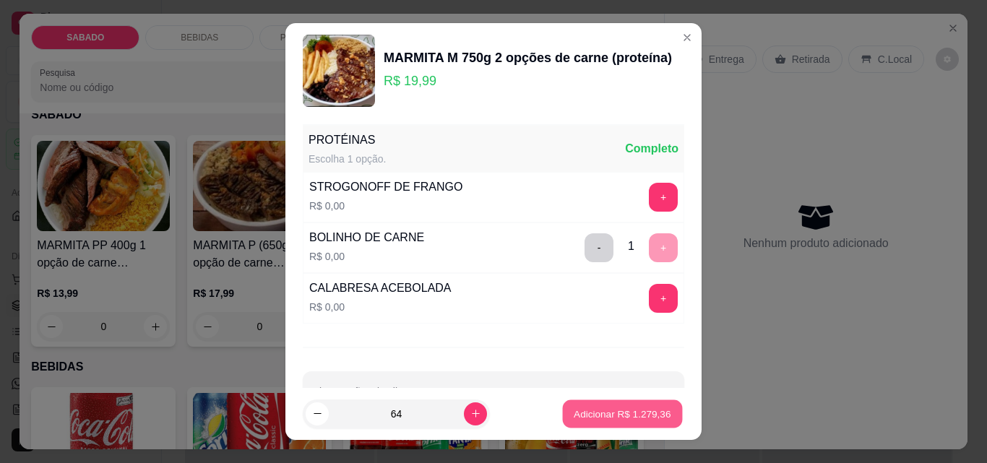
click at [632, 419] on p "Adicionar R$ 1.279,36" at bounding box center [622, 414] width 97 height 14
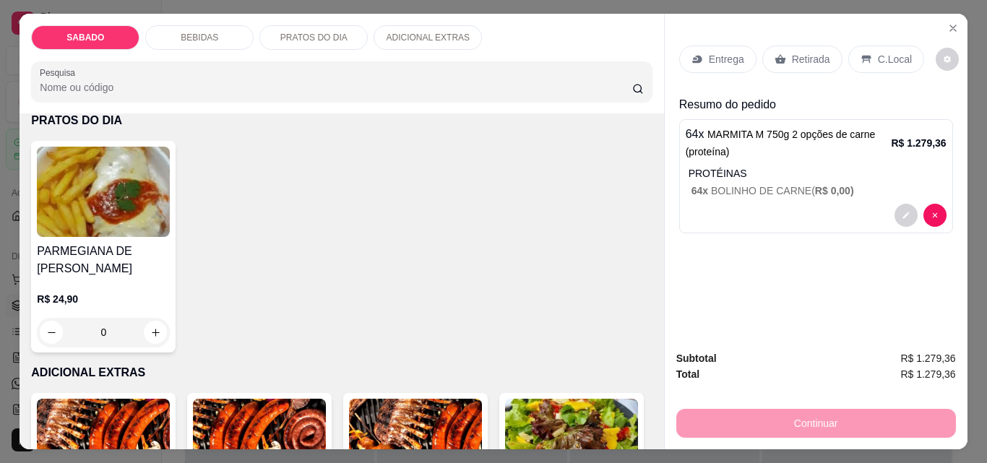
scroll to position [795, 0]
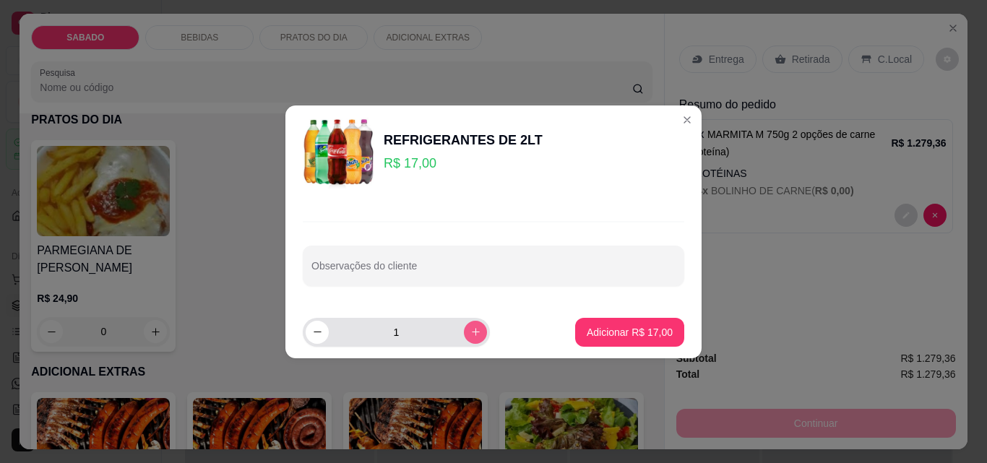
click at [470, 334] on icon "increase-product-quantity" at bounding box center [475, 332] width 11 height 11
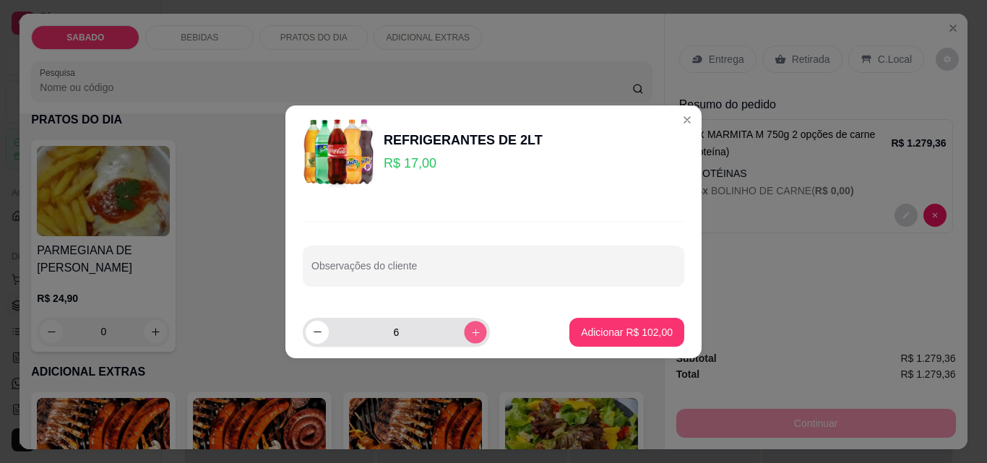
click at [470, 334] on icon "increase-product-quantity" at bounding box center [475, 332] width 11 height 11
click at [470, 332] on icon "increase-product-quantity" at bounding box center [475, 332] width 11 height 11
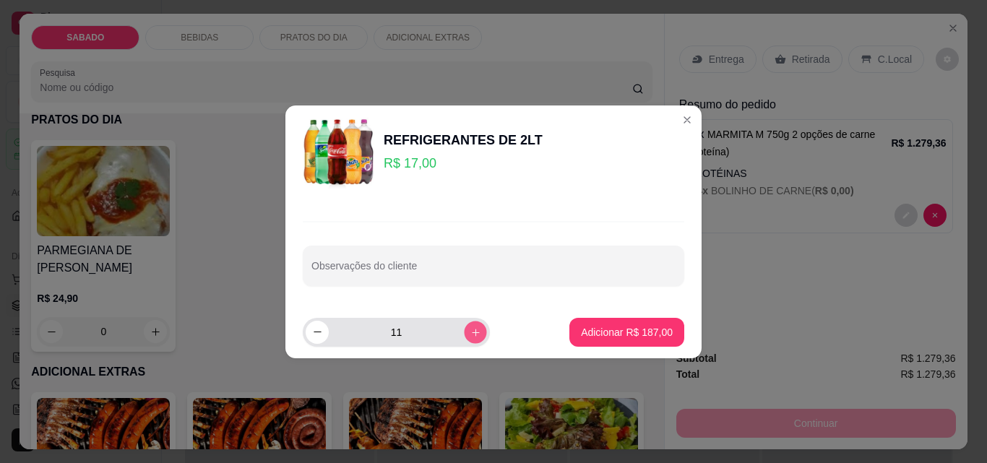
click at [470, 332] on icon "increase-product-quantity" at bounding box center [475, 332] width 11 height 11
type input "12"
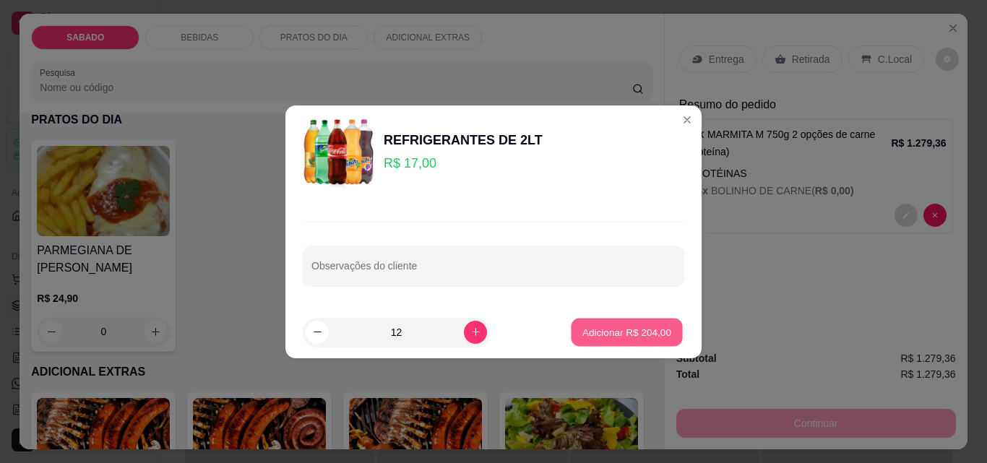
click at [634, 331] on p "Adicionar R$ 204,00" at bounding box center [626, 332] width 89 height 14
type input "12"
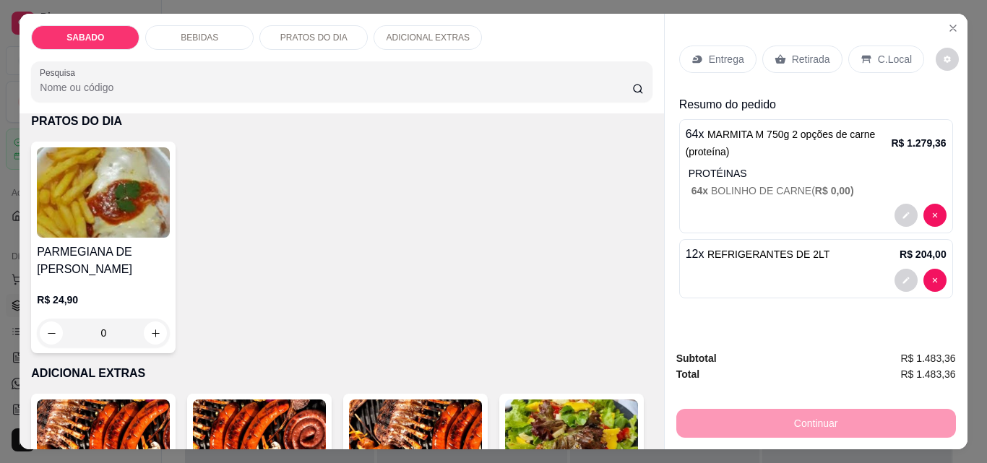
click at [715, 52] on p "Entrega" at bounding box center [726, 59] width 35 height 14
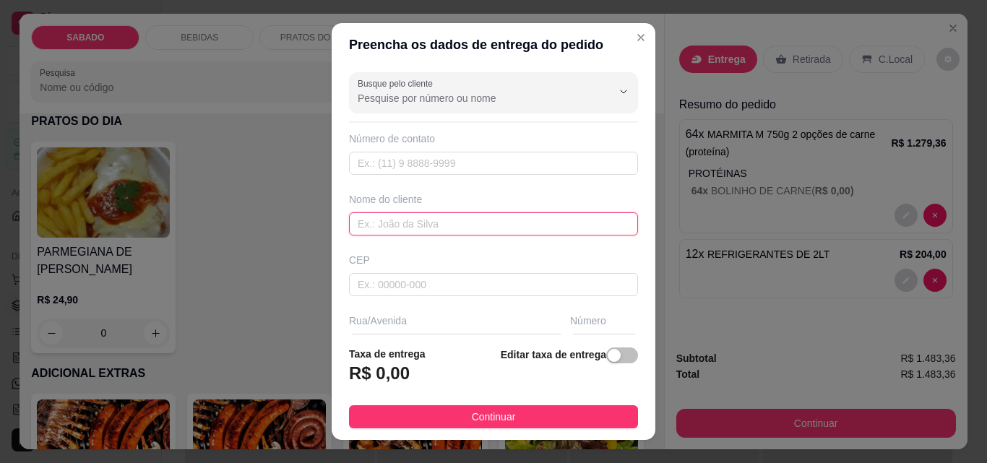
click at [493, 219] on input "text" at bounding box center [493, 223] width 289 height 23
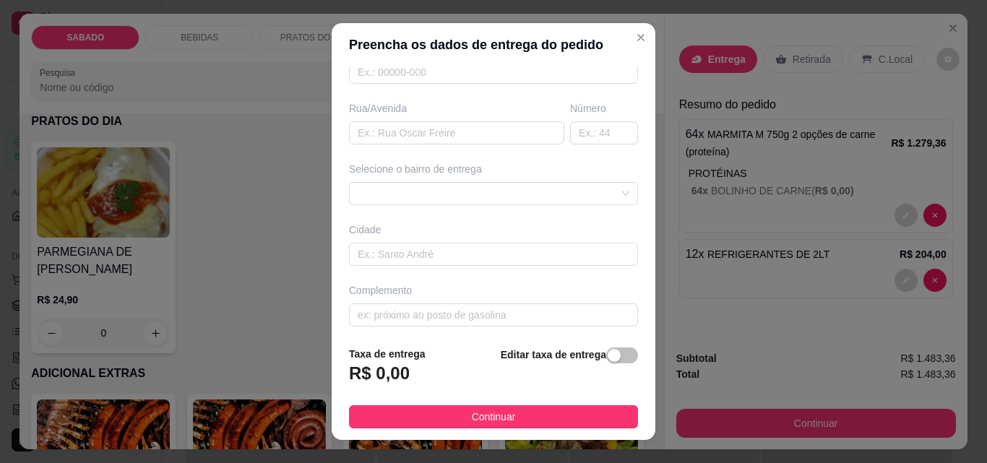
scroll to position [219, 0]
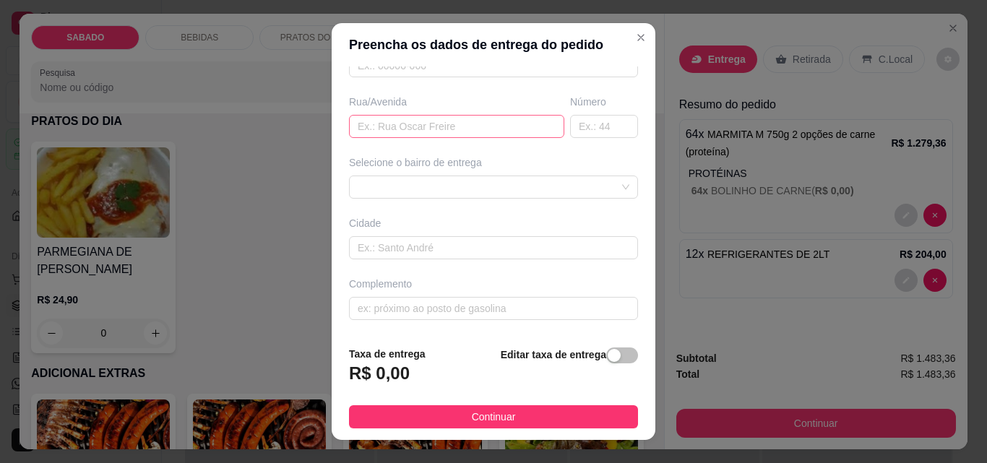
type input "Tião"
click at [449, 127] on input "text" at bounding box center [456, 126] width 215 height 23
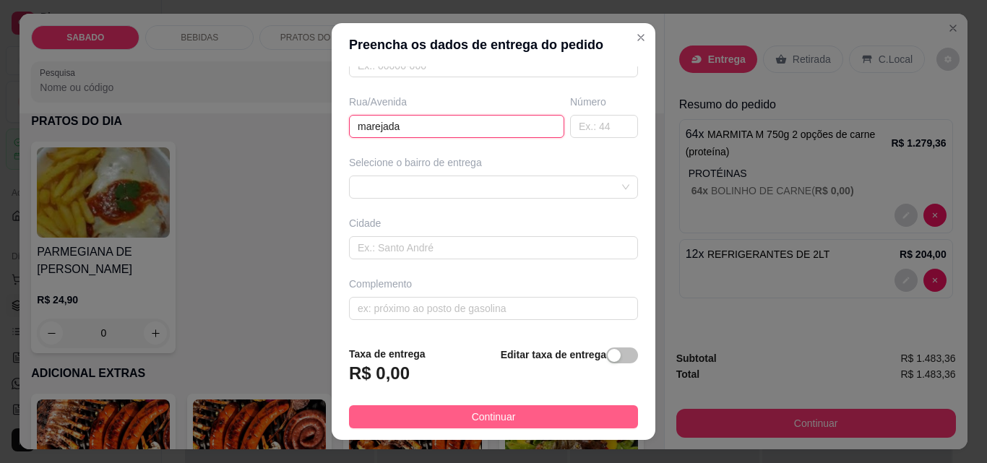
type input "marejada"
click at [509, 413] on button "Continuar" at bounding box center [493, 416] width 289 height 23
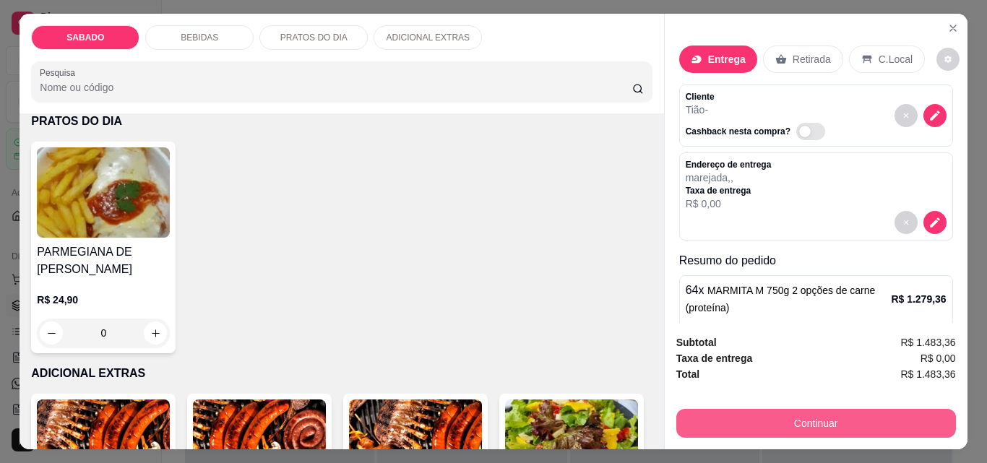
click at [810, 422] on button "Continuar" at bounding box center [816, 423] width 280 height 29
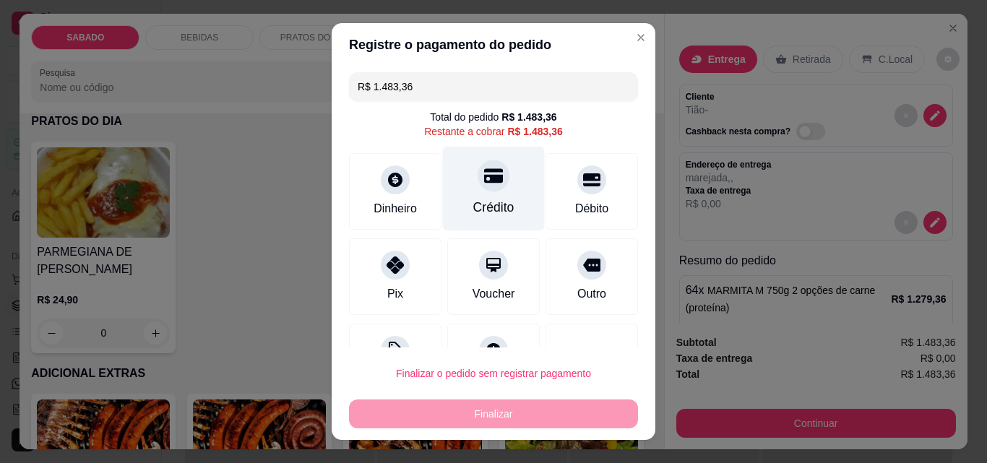
click at [486, 191] on div "Crédito" at bounding box center [494, 189] width 102 height 85
type input "R$ 0,00"
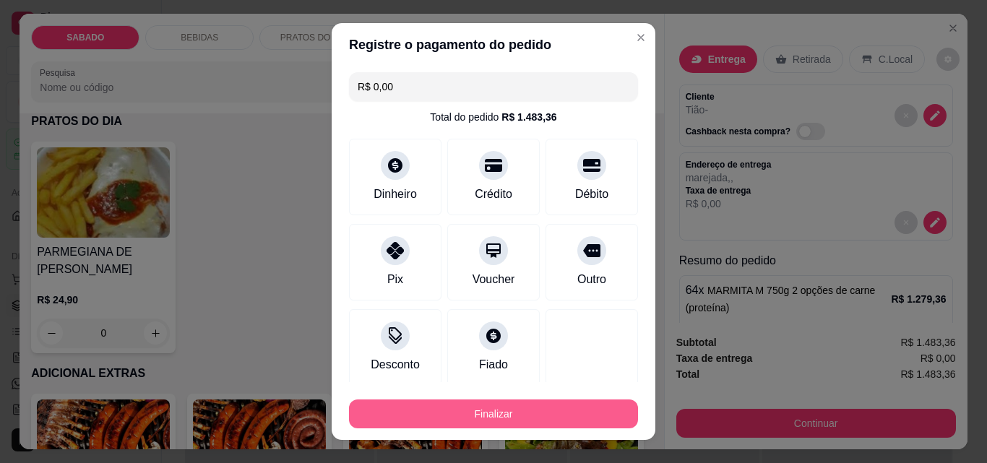
click at [493, 407] on button "Finalizar" at bounding box center [493, 414] width 289 height 29
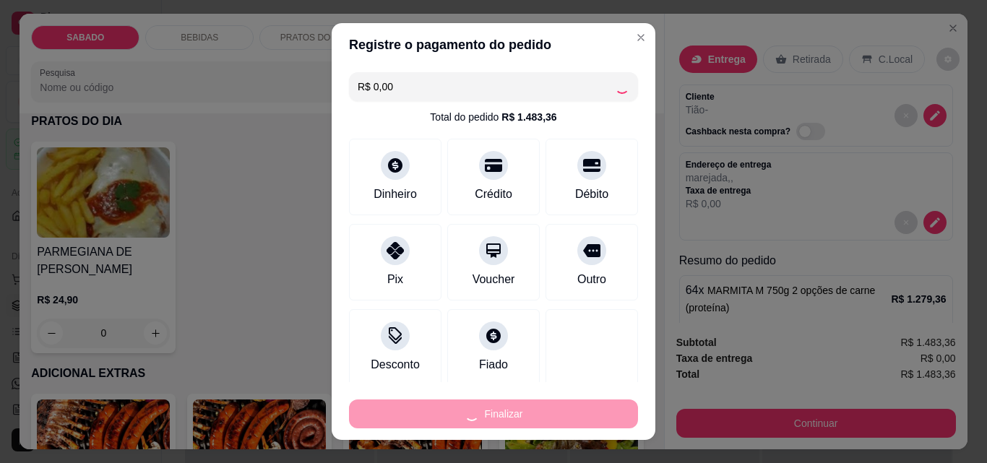
type input "0"
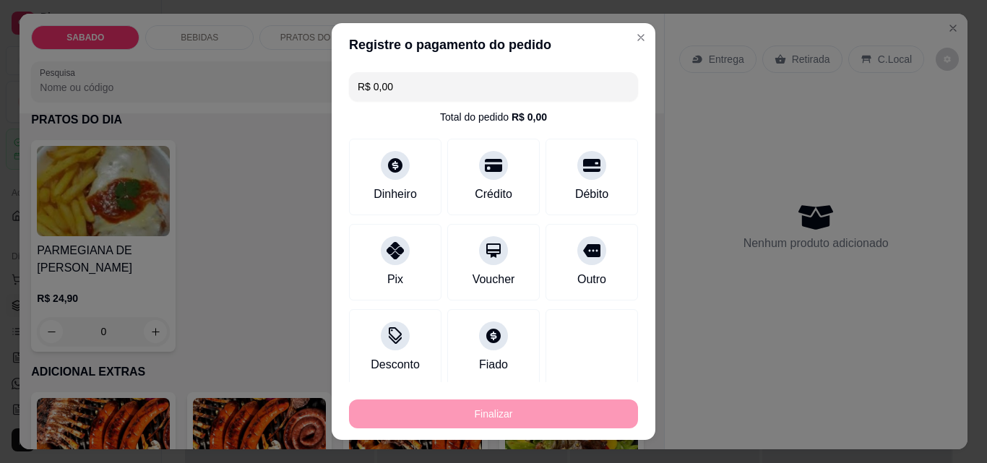
type input "-R$ 1.483,36"
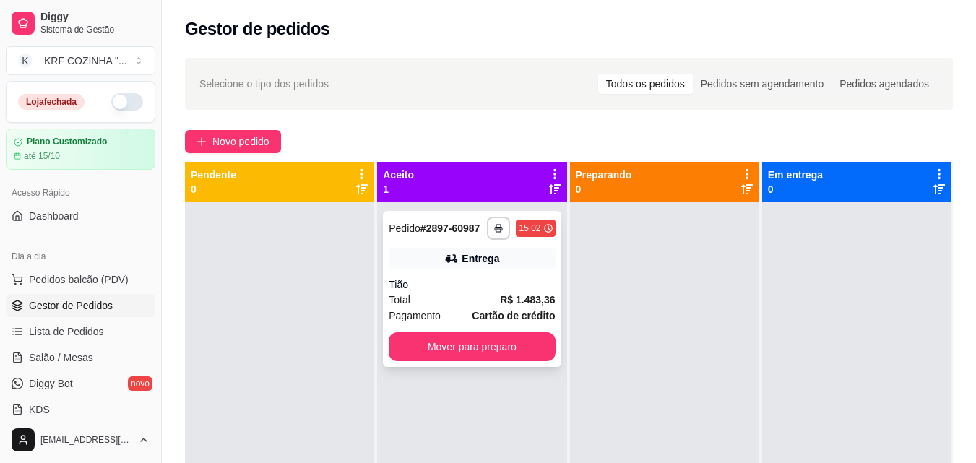
click at [449, 293] on div "Total R$ 1.483,36" at bounding box center [472, 300] width 166 height 16
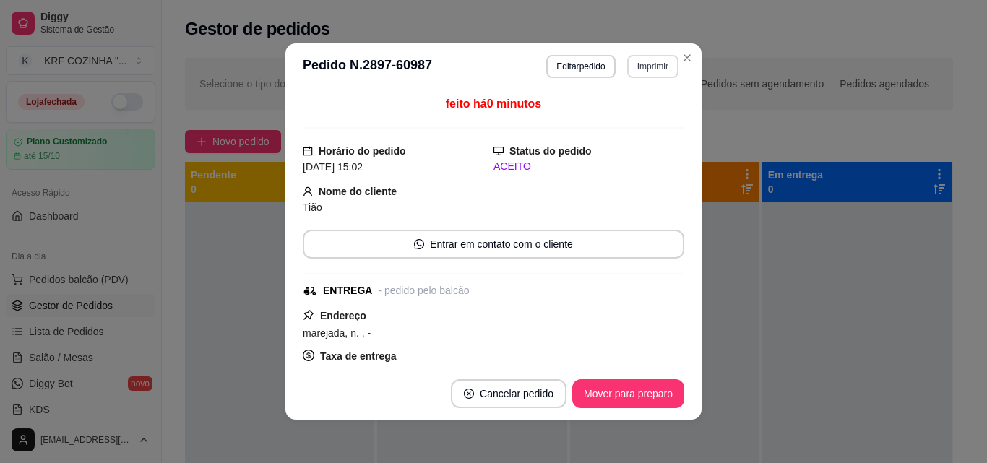
click at [652, 65] on button "Imprimir" at bounding box center [652, 66] width 51 height 23
click at [621, 113] on button "IMPRESSORA" at bounding box center [621, 116] width 101 height 22
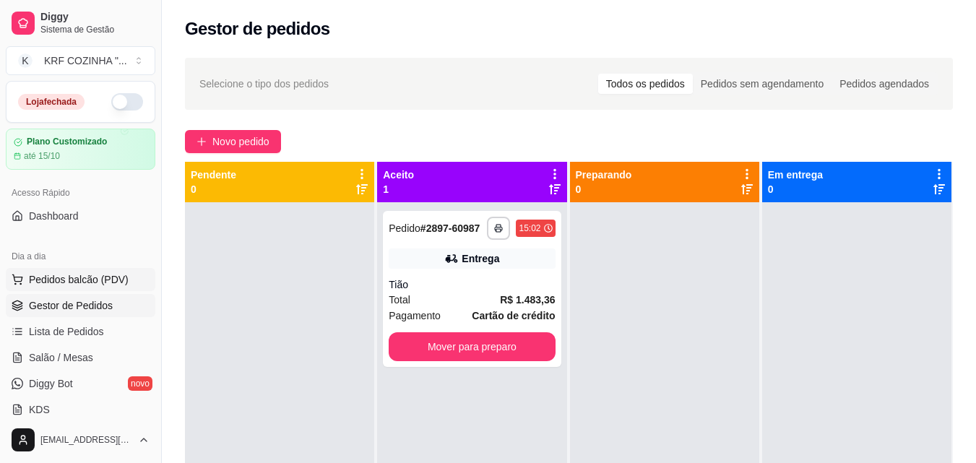
click at [65, 280] on span "Pedidos balcão (PDV)" at bounding box center [79, 279] width 100 height 14
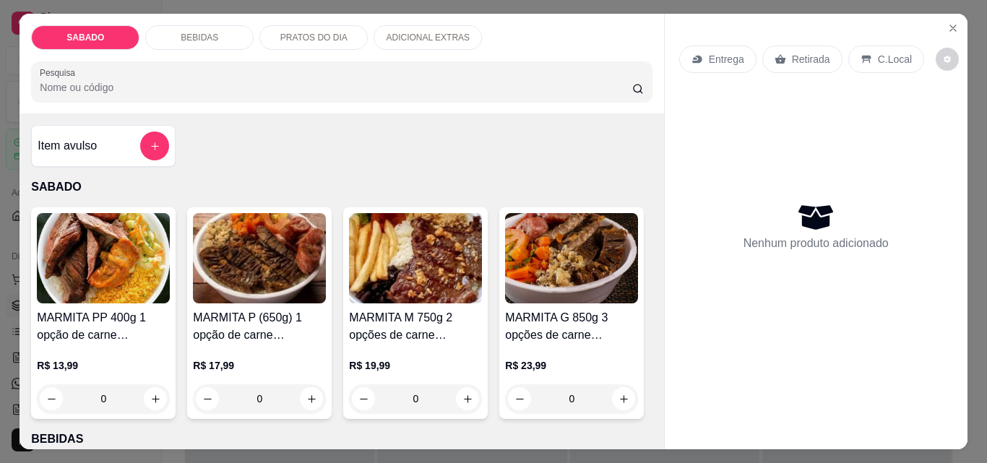
click at [440, 291] on img at bounding box center [415, 258] width 133 height 90
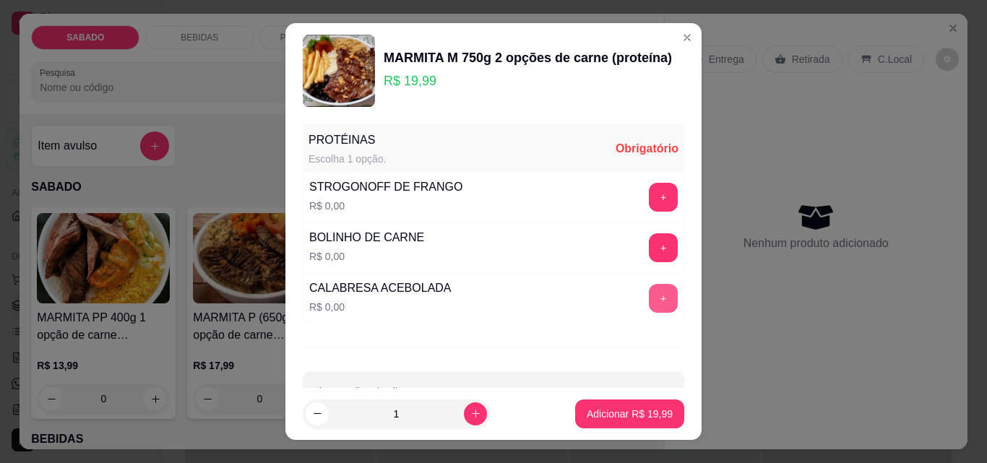
click at [649, 290] on button "+" at bounding box center [663, 298] width 29 height 29
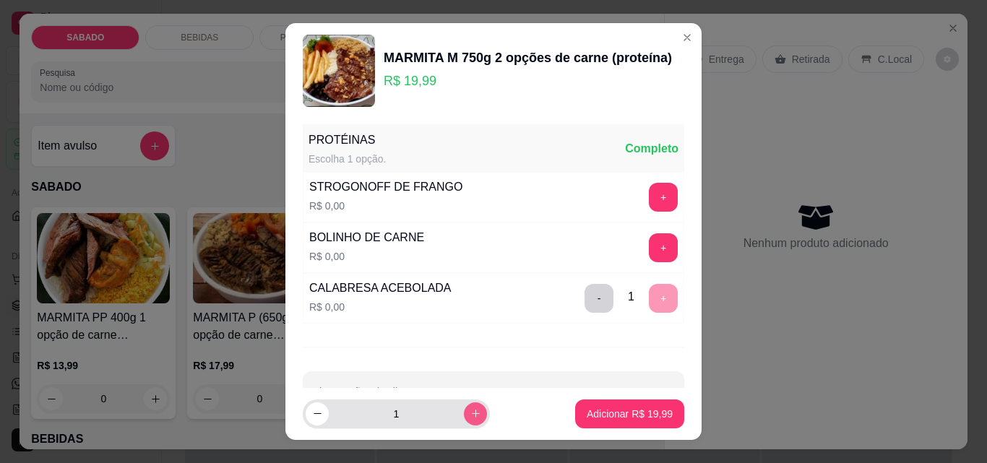
click at [470, 412] on icon "increase-product-quantity" at bounding box center [475, 413] width 11 height 11
click at [470, 411] on icon "increase-product-quantity" at bounding box center [475, 414] width 11 height 11
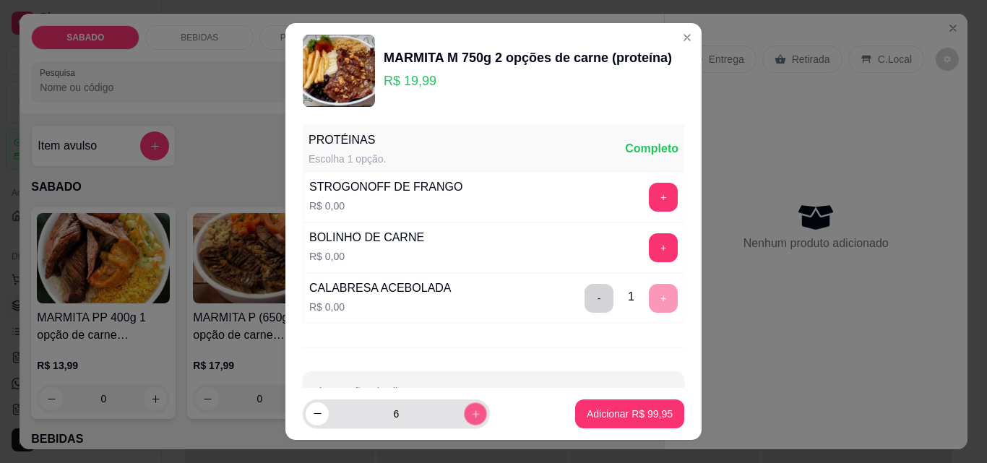
click at [470, 411] on icon "increase-product-quantity" at bounding box center [475, 414] width 11 height 11
click at [470, 411] on icon "increase-product-quantity" at bounding box center [475, 413] width 11 height 11
type input "10"
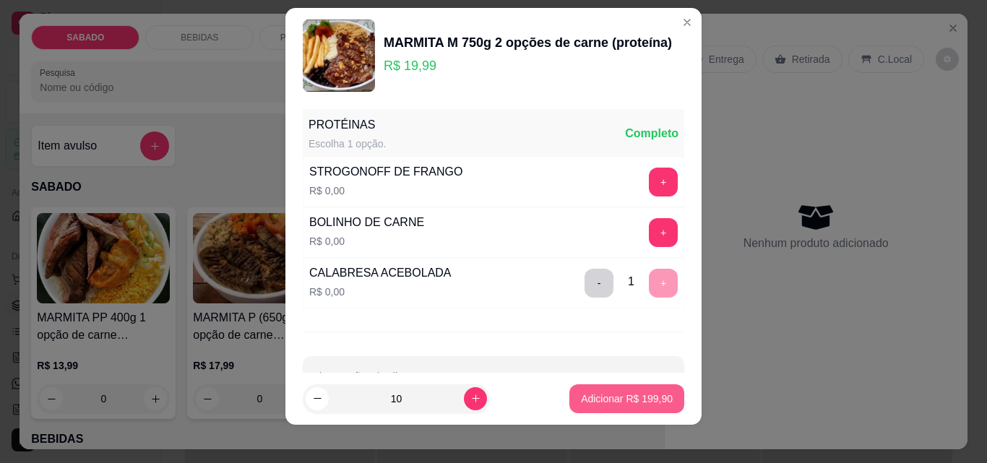
scroll to position [23, 0]
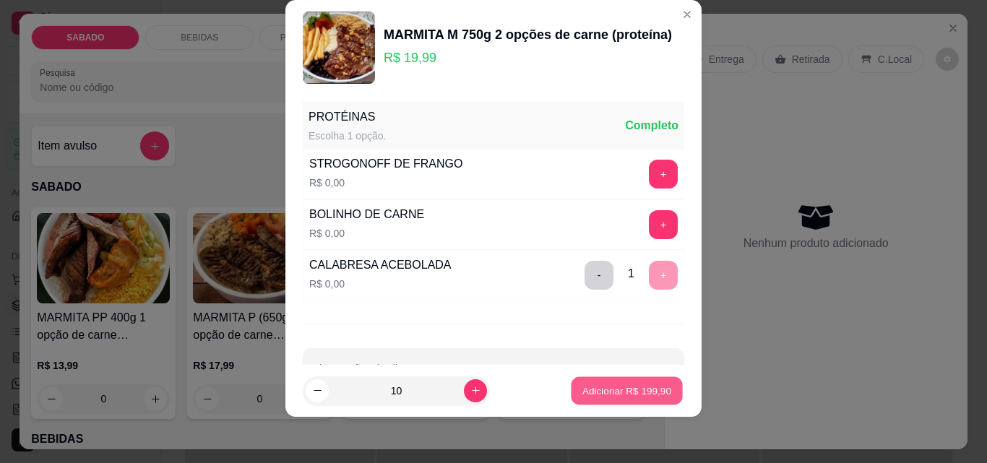
click at [612, 389] on p "Adicionar R$ 199,90" at bounding box center [626, 391] width 89 height 14
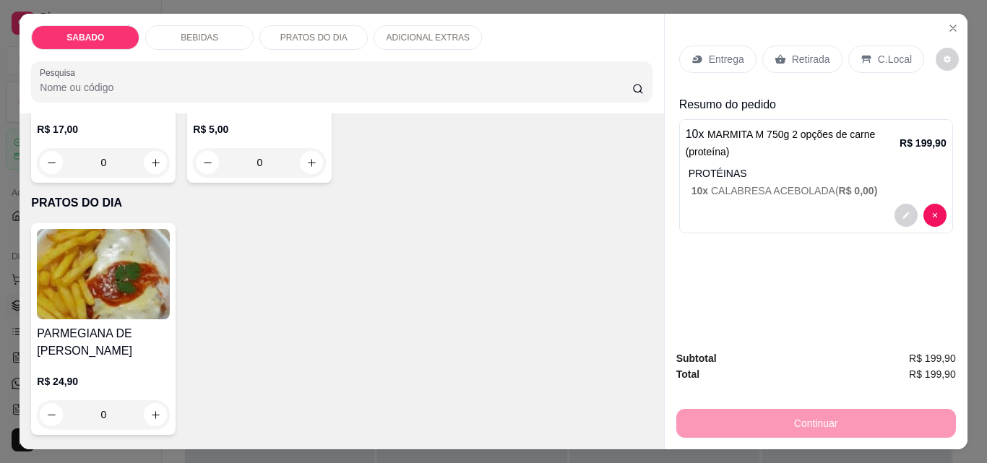
scroll to position [722, 0]
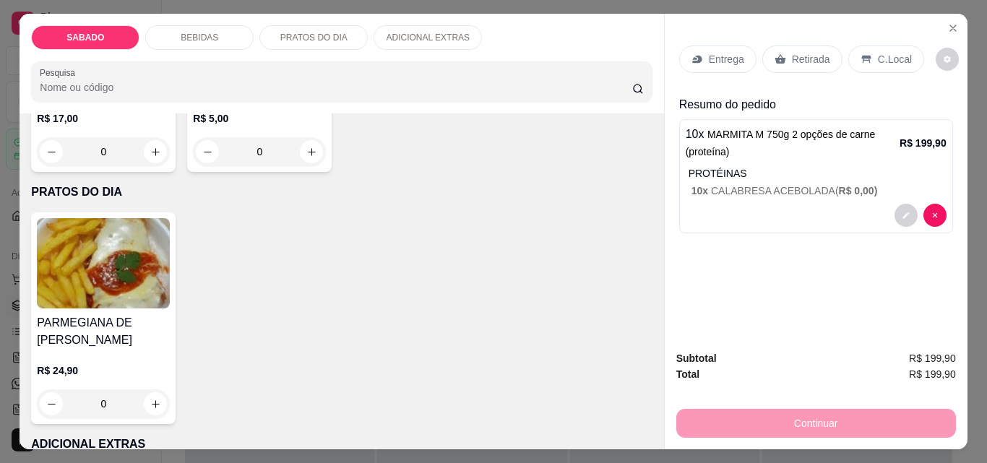
click at [170, 97] on h4 "REFRIGERANTES DE 2LT" at bounding box center [103, 79] width 133 height 35
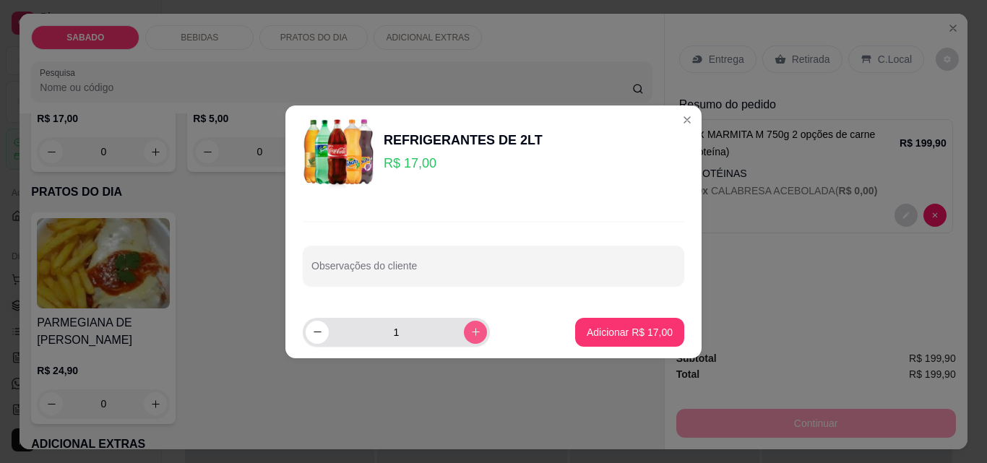
click at [472, 333] on icon "increase-product-quantity" at bounding box center [476, 332] width 8 height 8
type input "3"
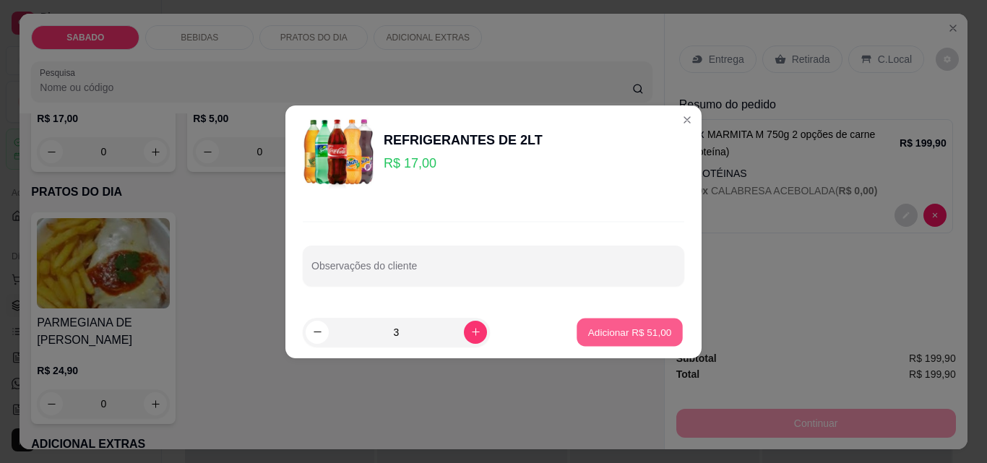
click at [633, 336] on p "Adicionar R$ 51,00" at bounding box center [630, 332] width 84 height 14
type input "3"
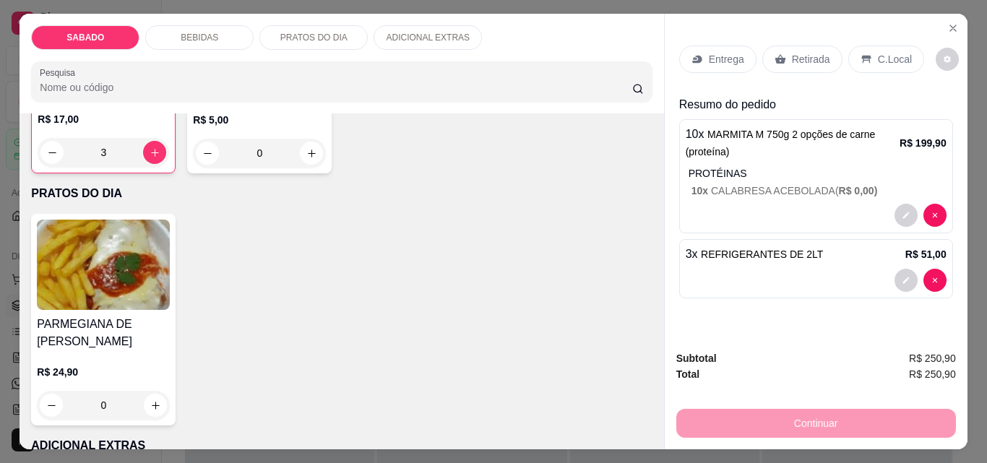
click at [709, 56] on p "Entrega" at bounding box center [726, 59] width 35 height 14
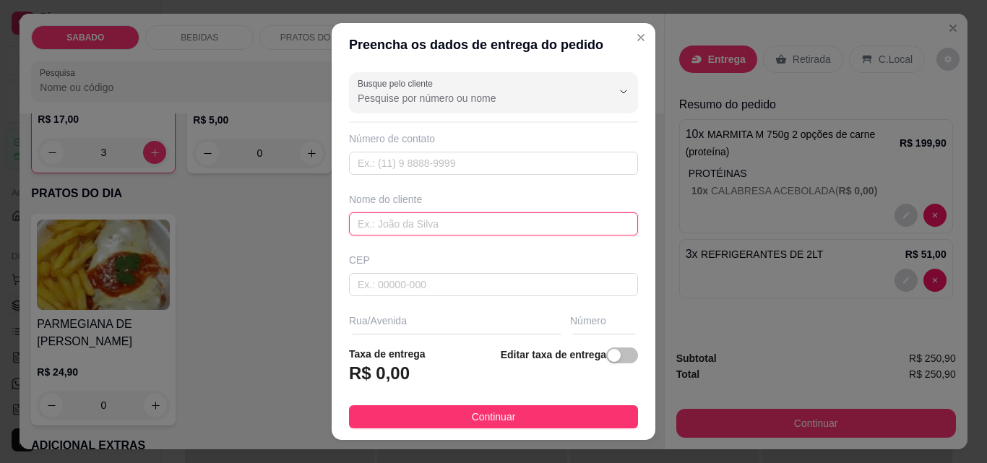
click at [483, 214] on input "text" at bounding box center [493, 223] width 289 height 23
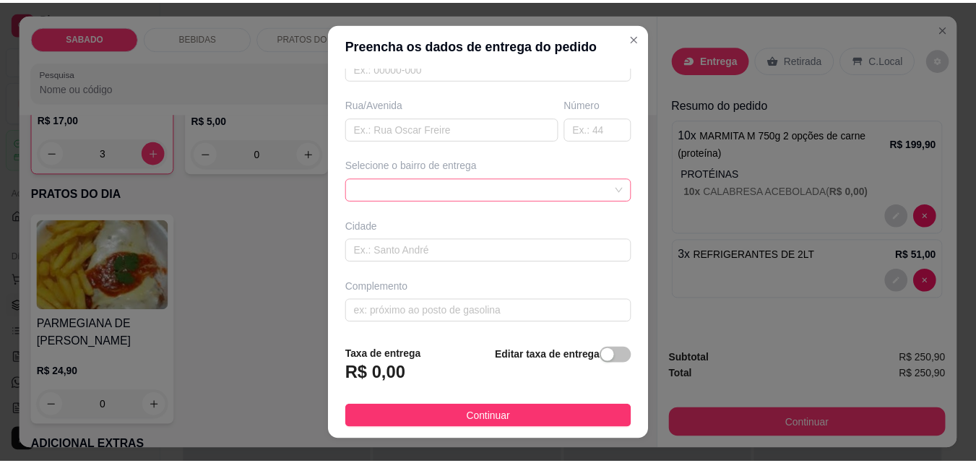
scroll to position [144, 0]
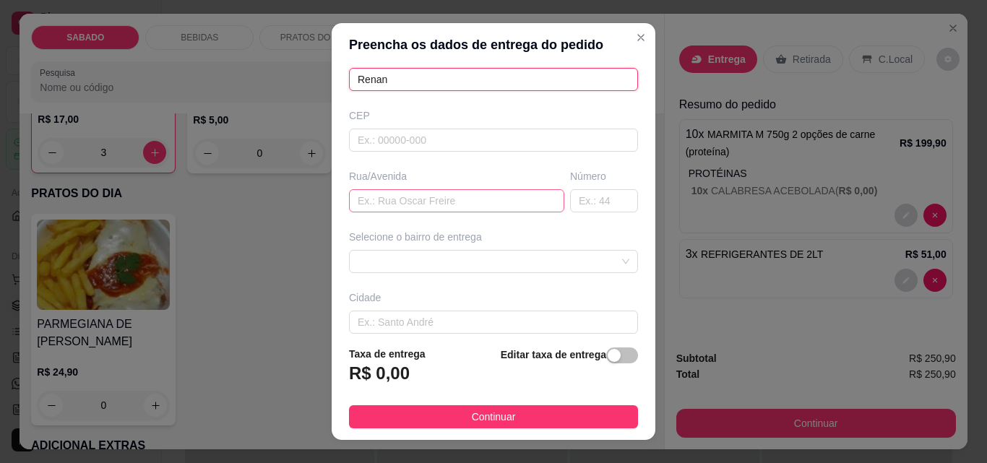
type input "Renan"
click at [439, 204] on input "text" at bounding box center [456, 200] width 215 height 23
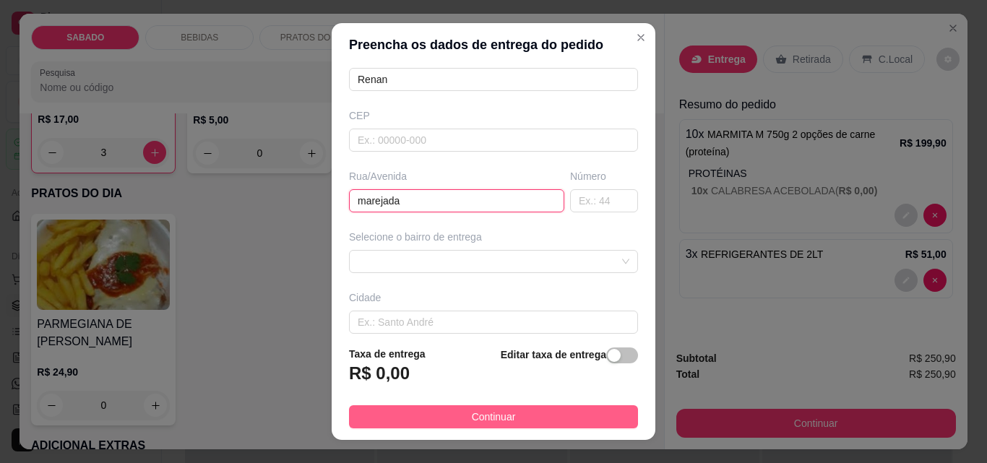
type input "marejada"
click at [488, 412] on span "Continuar" at bounding box center [494, 417] width 44 height 16
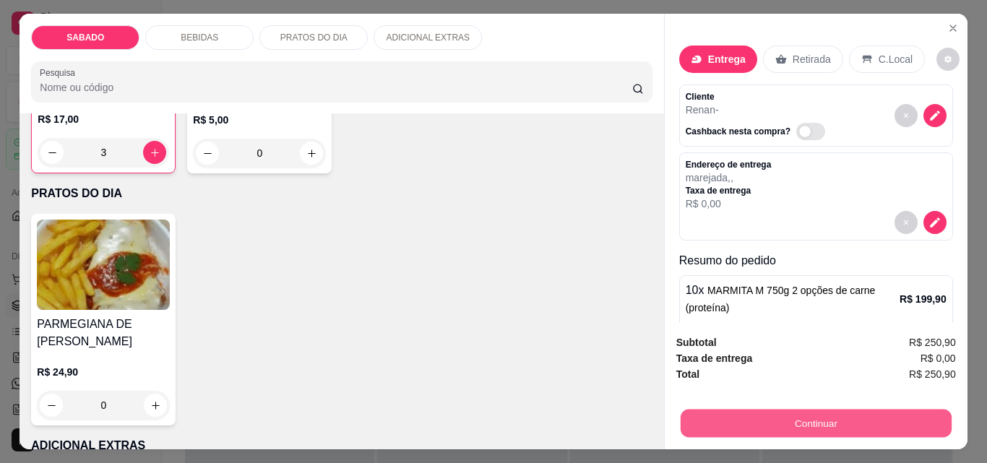
click at [793, 424] on button "Continuar" at bounding box center [815, 423] width 271 height 28
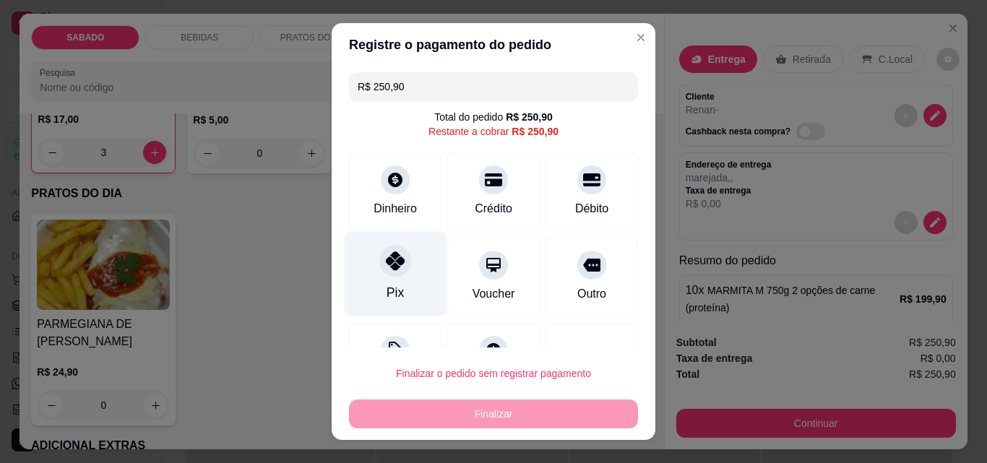
click at [389, 274] on div at bounding box center [395, 261] width 32 height 32
type input "R$ 0,00"
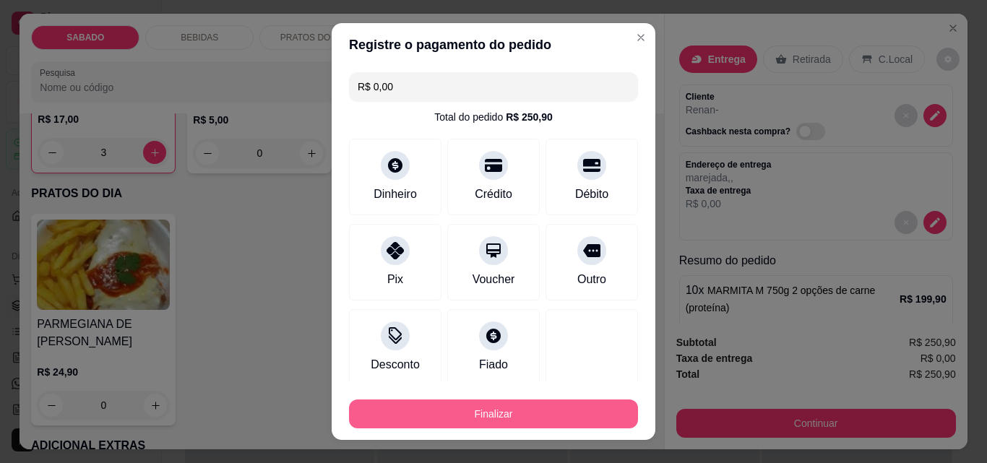
click at [485, 415] on button "Finalizar" at bounding box center [493, 414] width 289 height 29
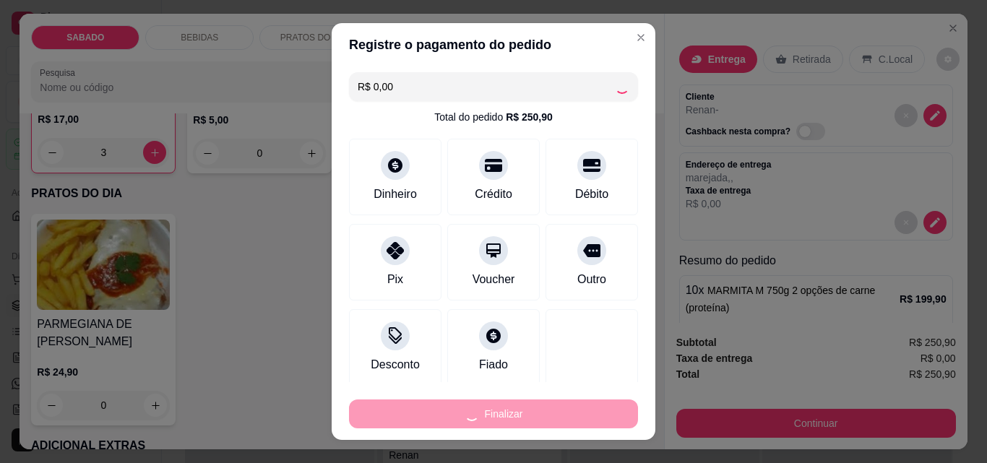
type input "0"
type input "-R$ 250,90"
